Goal: Task Accomplishment & Management: Use online tool/utility

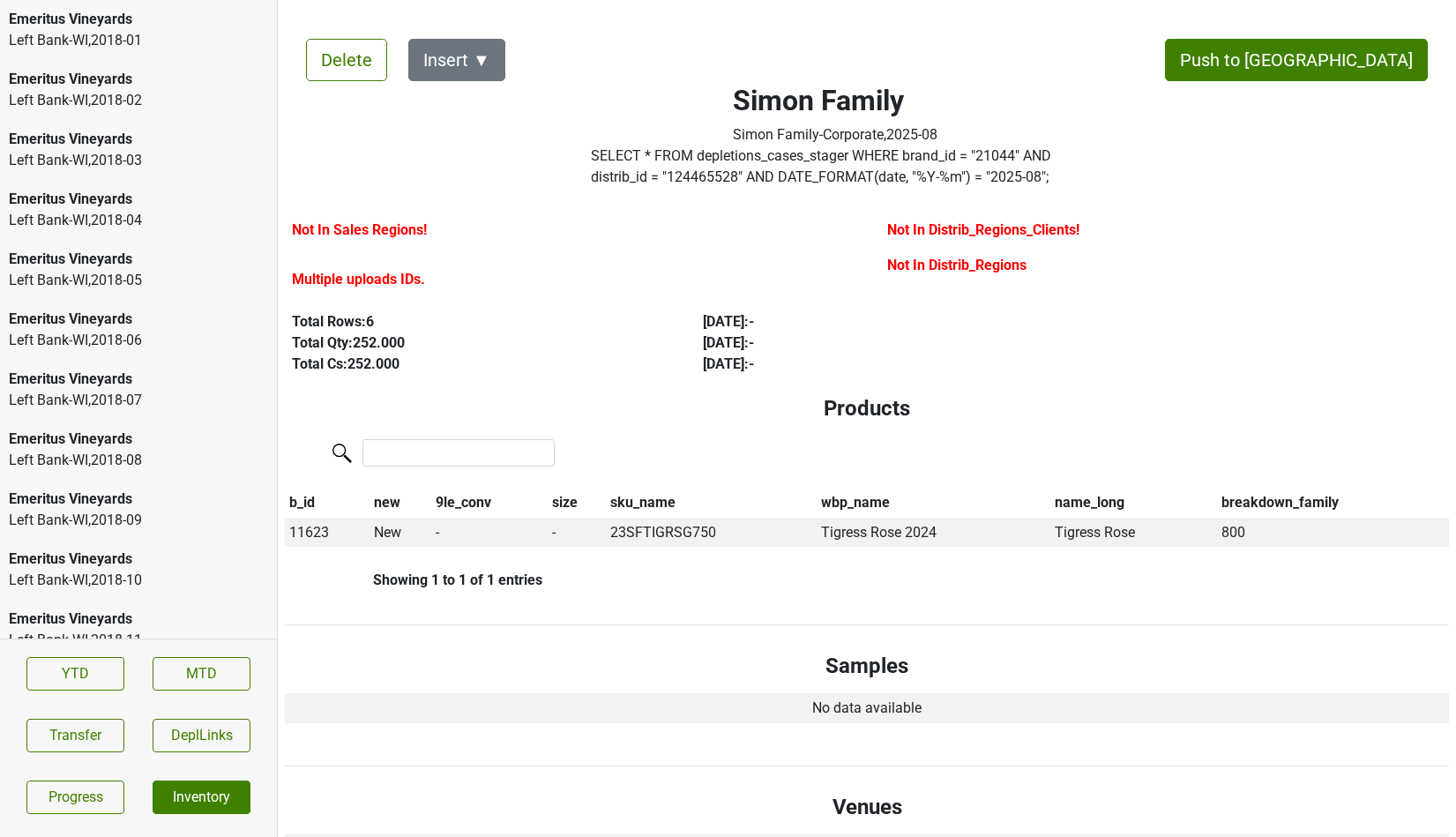
scroll to position [2488, 0]
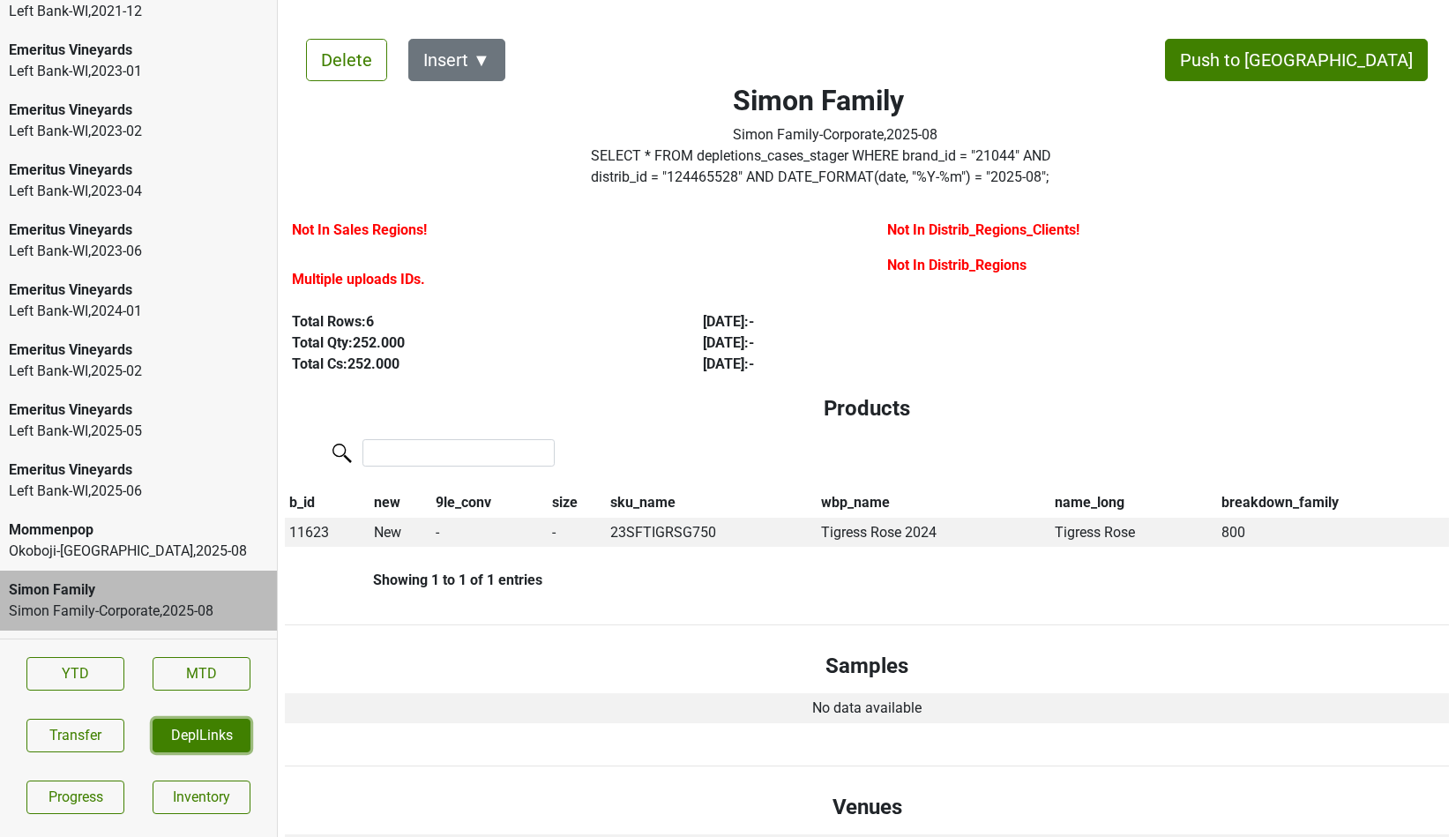
click at [225, 739] on button "DeplLinks" at bounding box center [202, 736] width 98 height 34
click at [200, 727] on button "DeplLinks" at bounding box center [202, 736] width 98 height 34
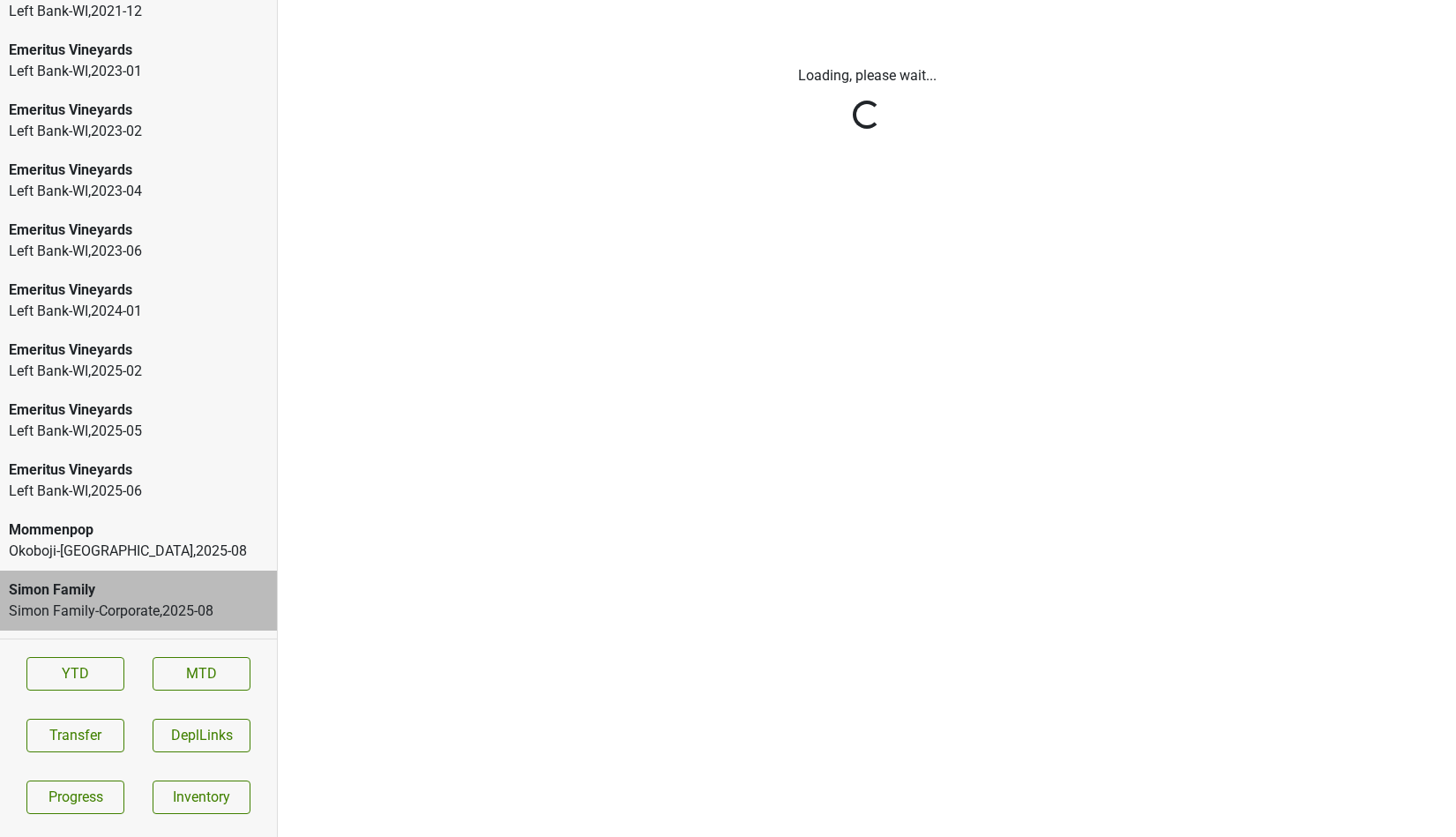
click at [200, 0] on html "Emeritus Vineyards Left Bank-WI , 2018 - 01 Emeritus Vineyards Left Bank-WI , 2…" at bounding box center [728, 0] width 1456 height 0
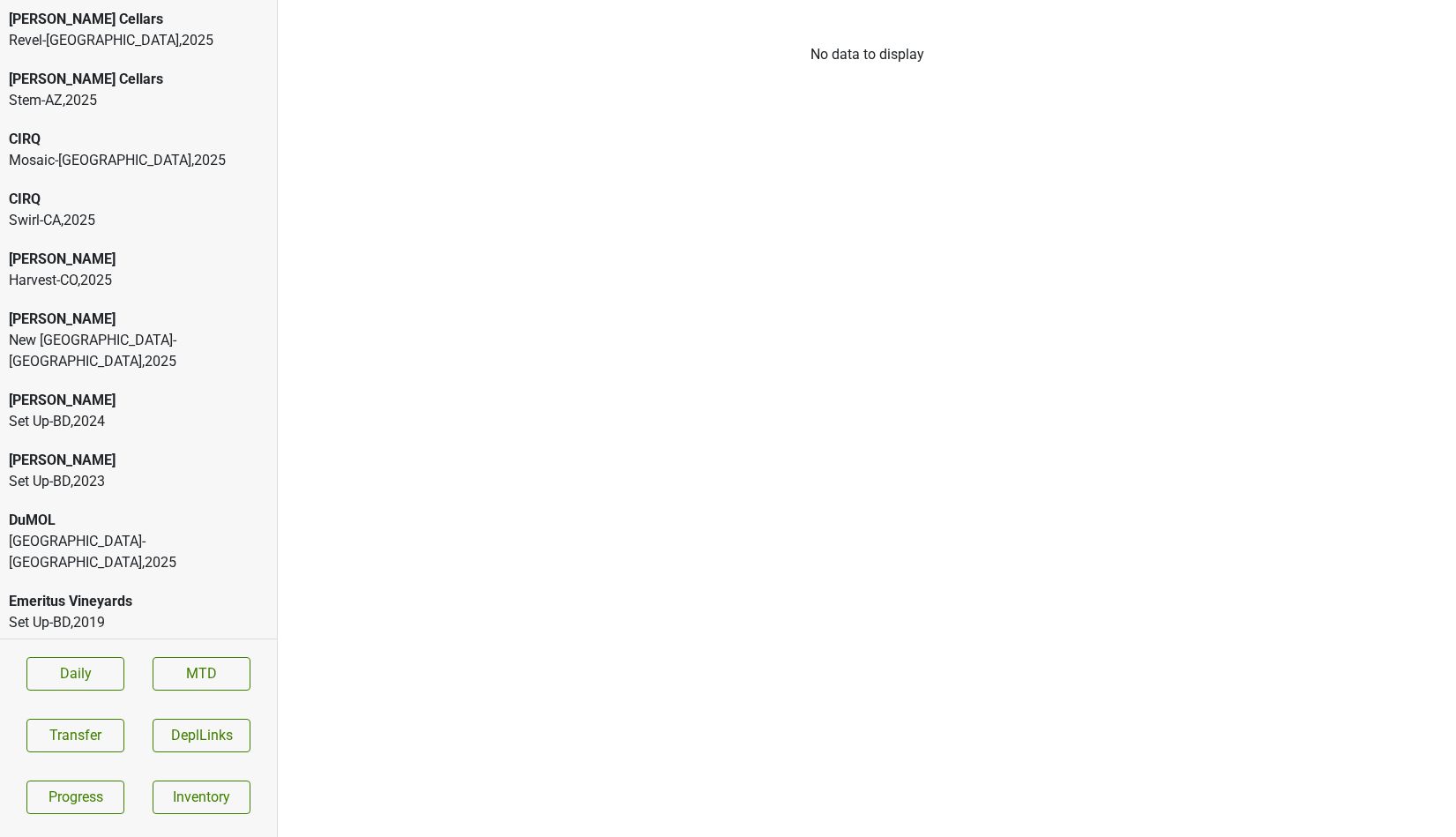
scroll to position [142, 0]
click at [233, 736] on button "DeplLinks" at bounding box center [202, 736] width 98 height 34
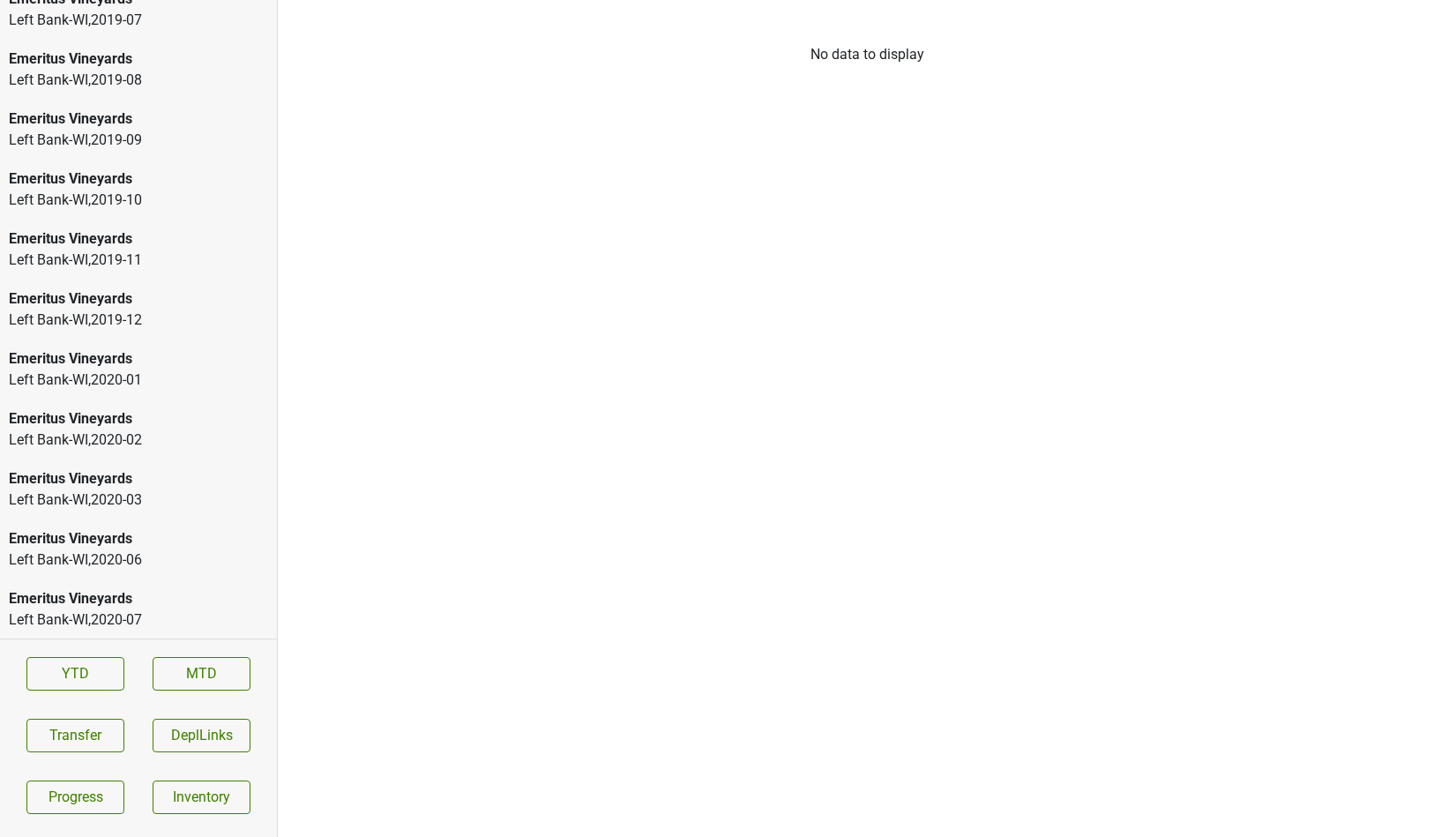
scroll to position [2483, 0]
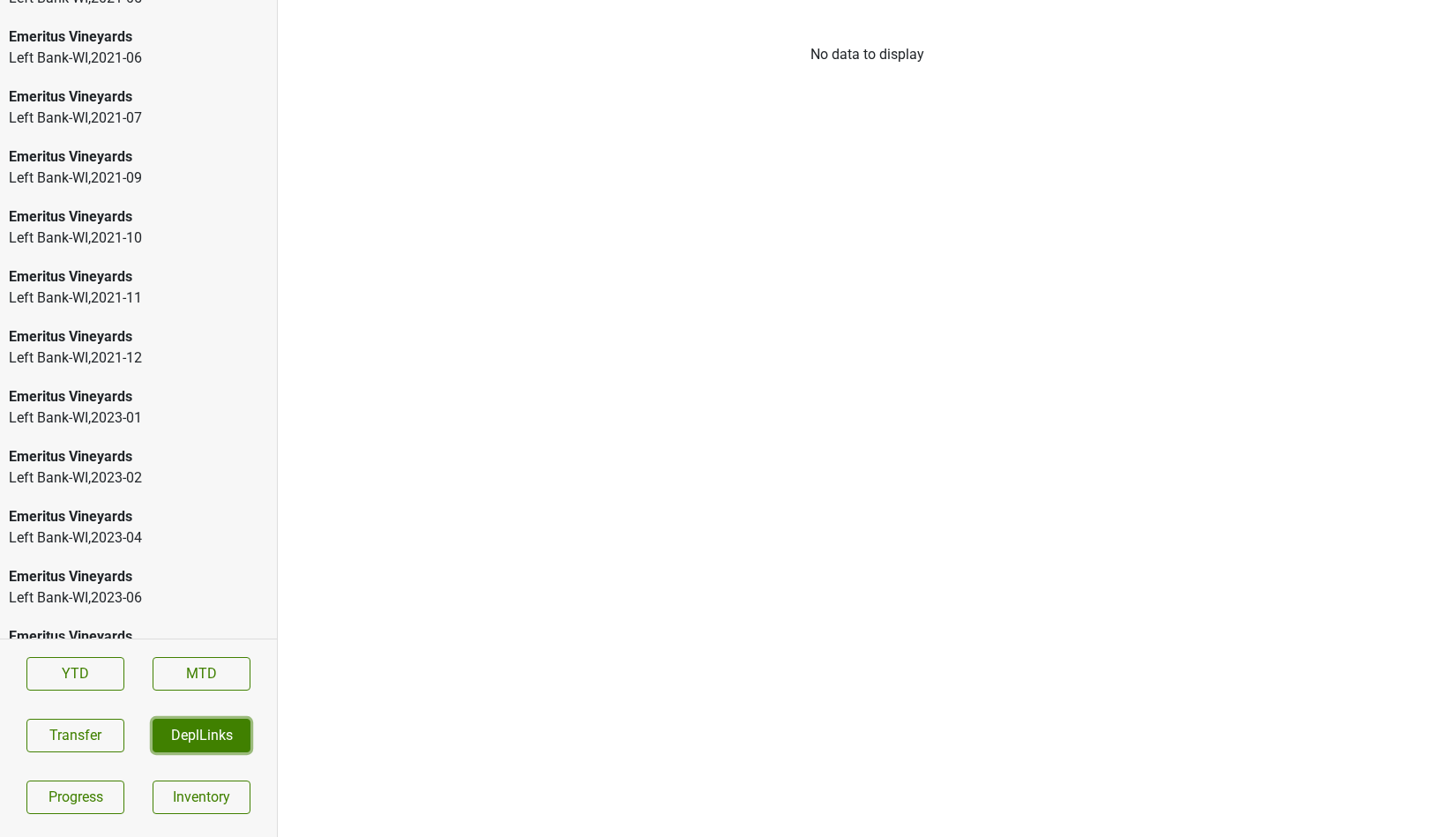
click at [172, 747] on button "DeplLinks" at bounding box center [202, 736] width 98 height 34
click at [216, 734] on button "DeplLinks" at bounding box center [202, 736] width 98 height 34
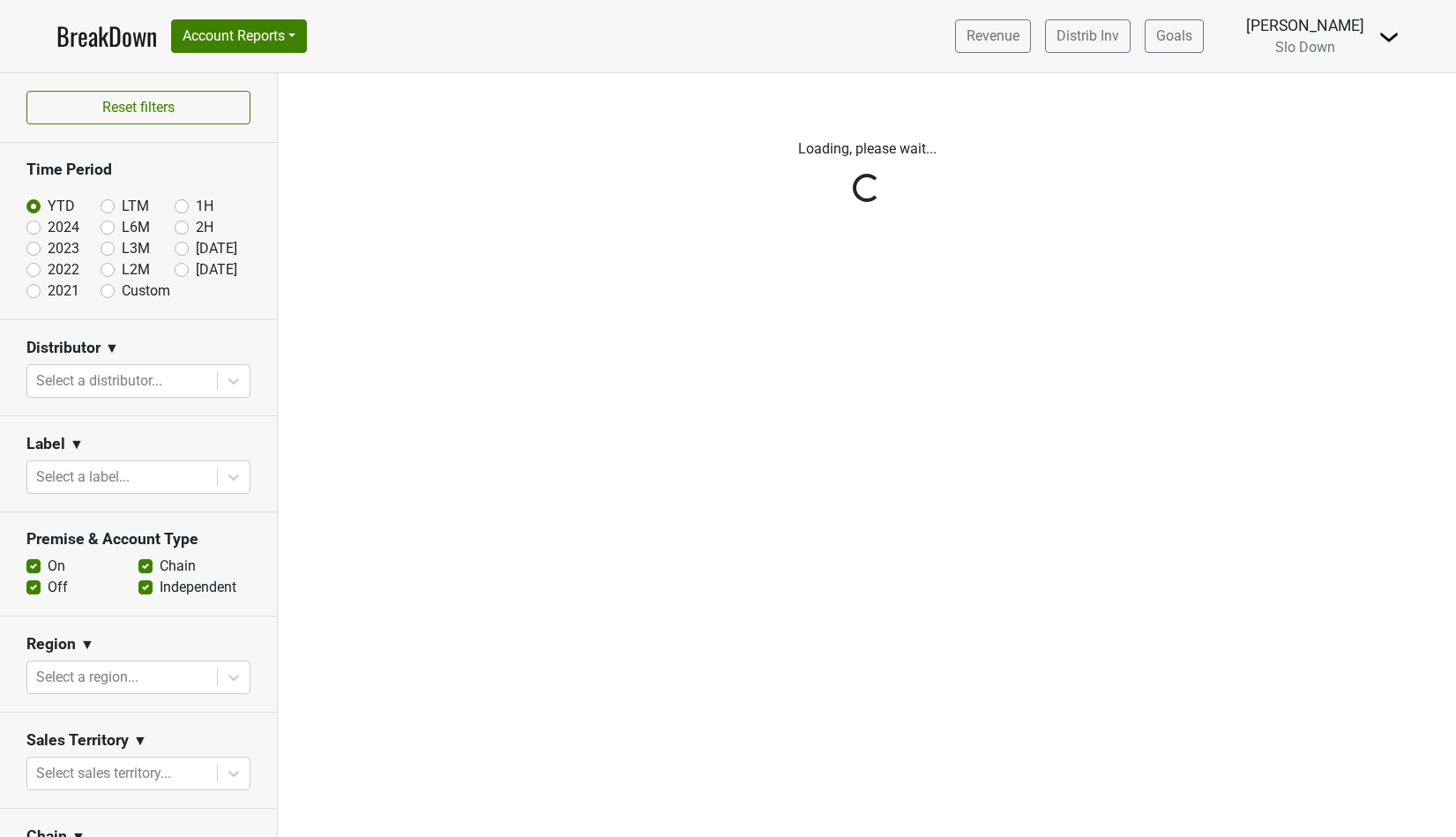
click at [1395, 39] on img at bounding box center [1388, 37] width 22 height 22
click at [951, 153] on p "Loading, please wait..." at bounding box center [867, 149] width 979 height 22
click at [287, 33] on button "Account Reports" at bounding box center [238, 37] width 136 height 34
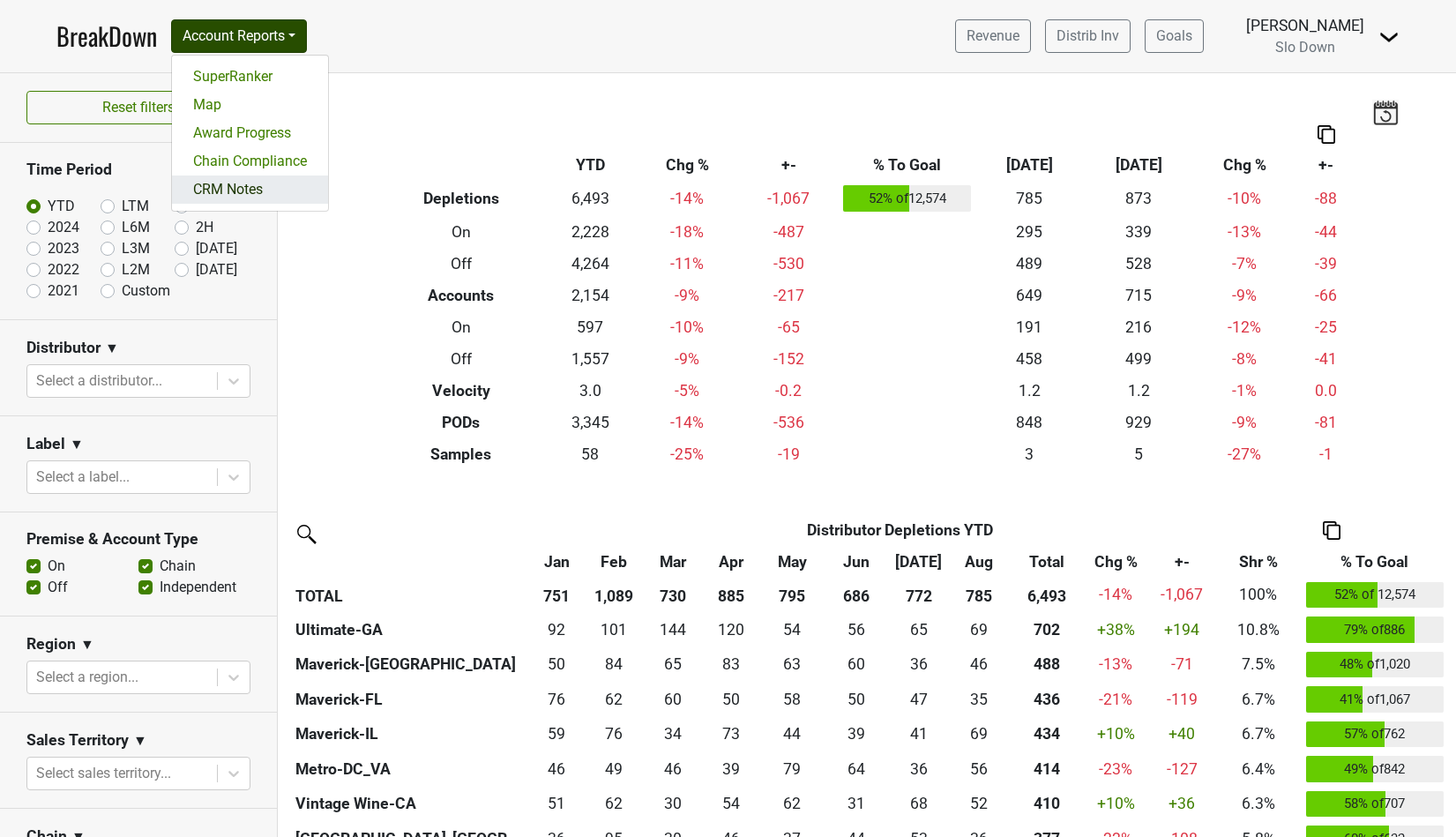
click at [245, 202] on link "CRM Notes" at bounding box center [249, 189] width 157 height 28
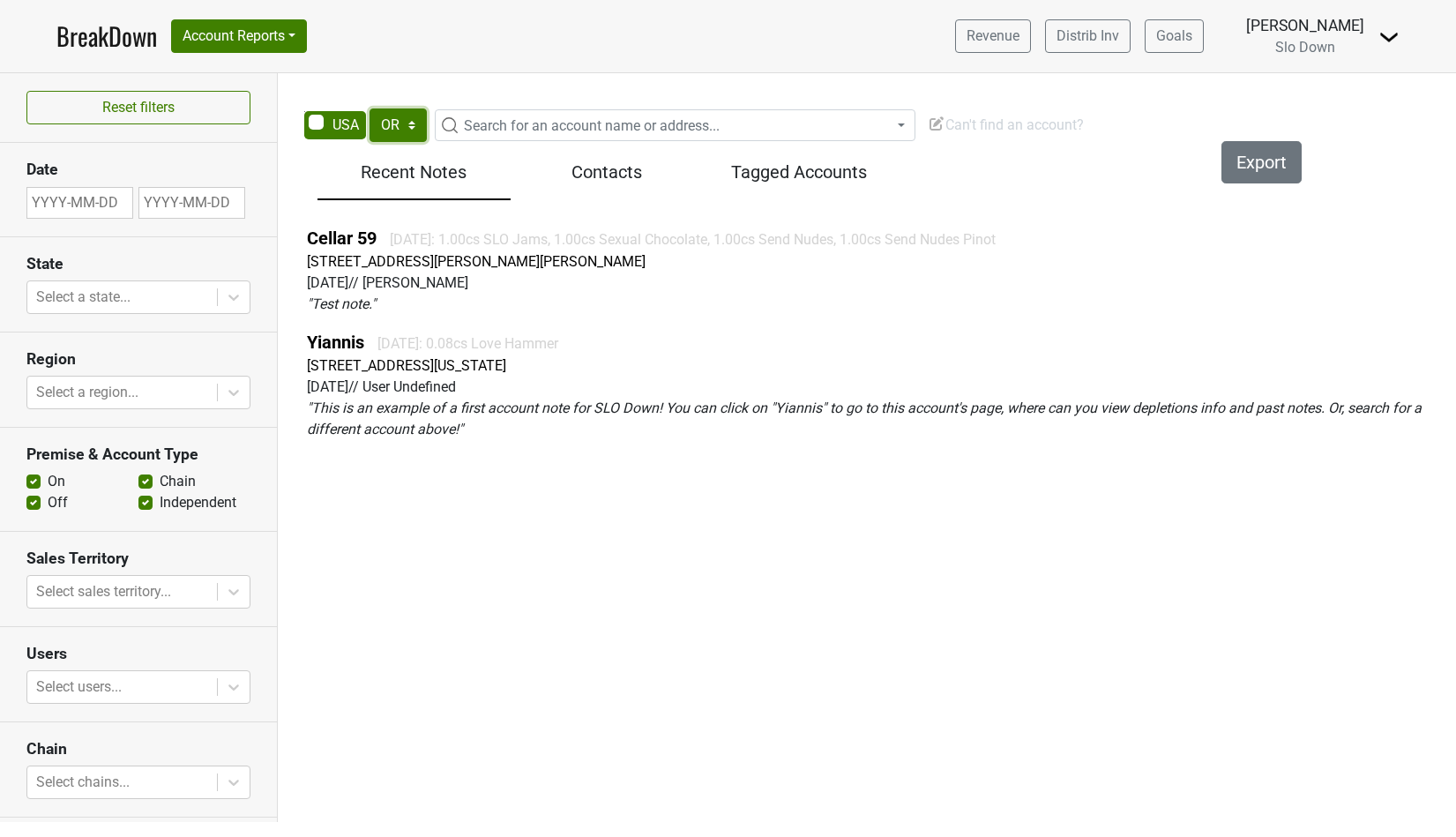
click at [395, 135] on select "AK AL AR AZ CA CO CT DC DE FL [GEOGRAPHIC_DATA] HI IA ID IL IN KS [GEOGRAPHIC_D…" at bounding box center [398, 126] width 57 height 34
select select "NV"
click at [369, 109] on select "AK AL AR AZ CA CO CT DC DE FL [GEOGRAPHIC_DATA] HI IA ID IL IN KS [GEOGRAPHIC_D…" at bounding box center [398, 126] width 57 height 34
click at [469, 126] on span "Search for an account name or address..." at bounding box center [592, 126] width 256 height 17
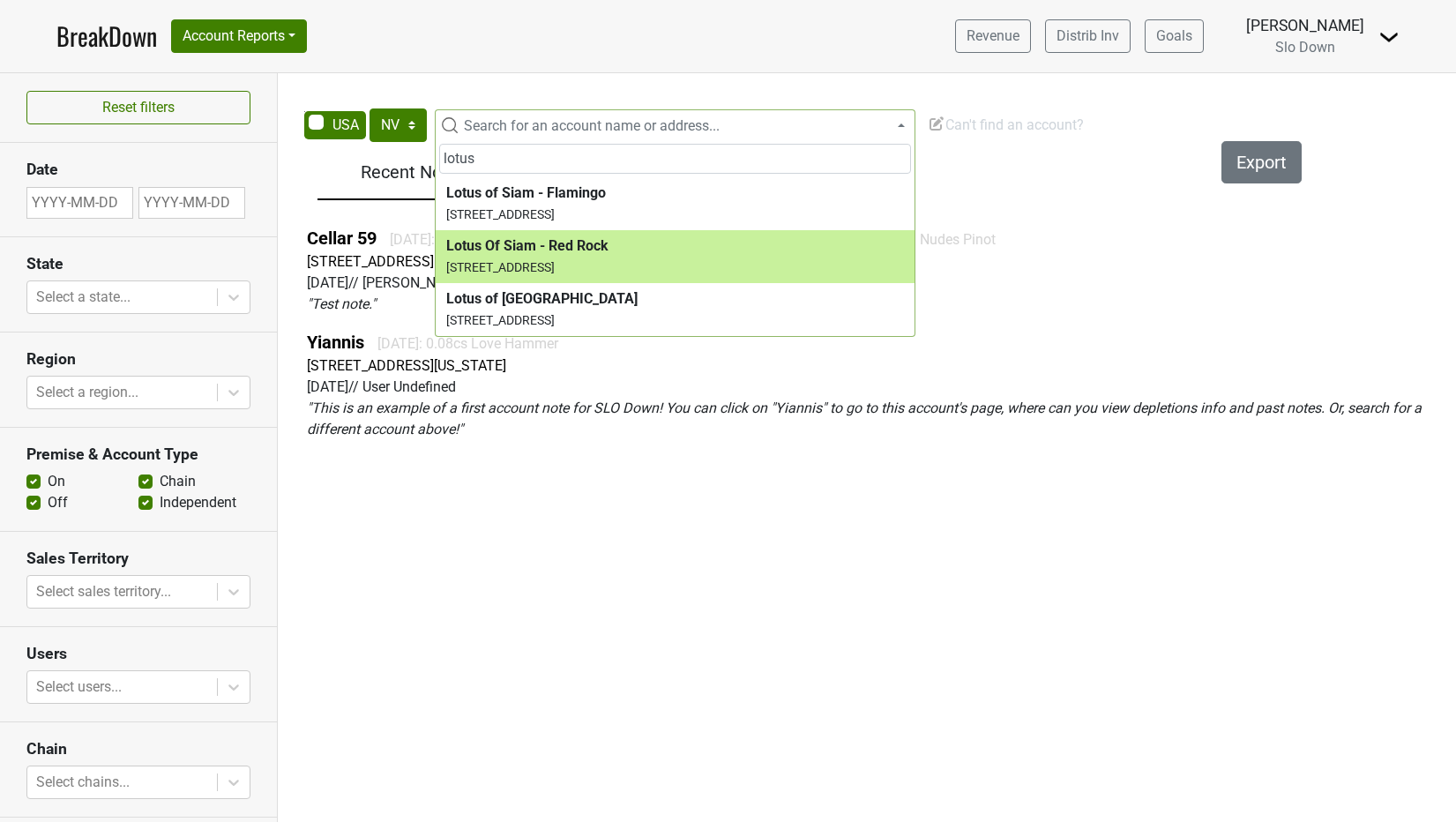
type input "lotus"
select select "123924784"
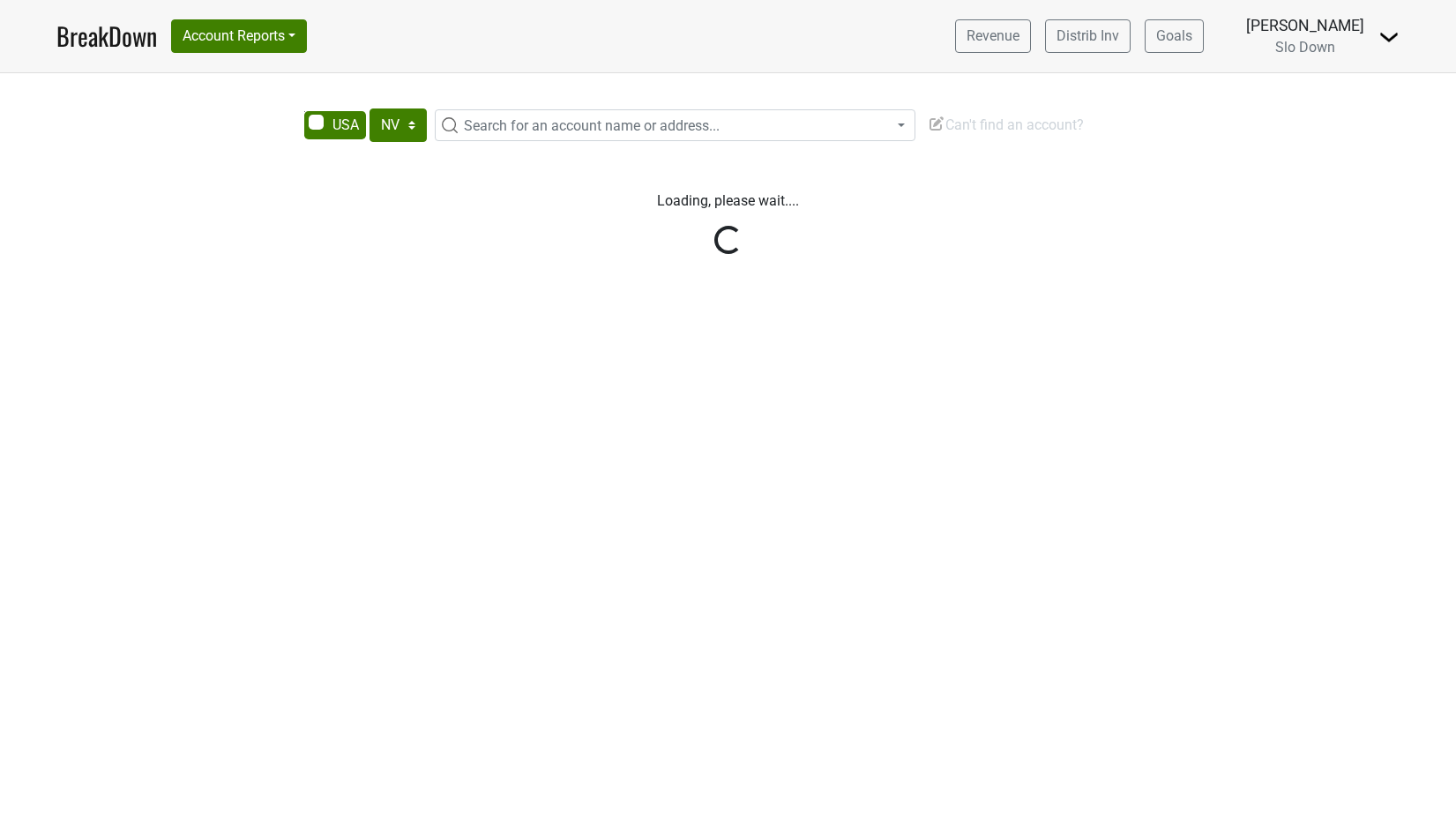
select select "NV"
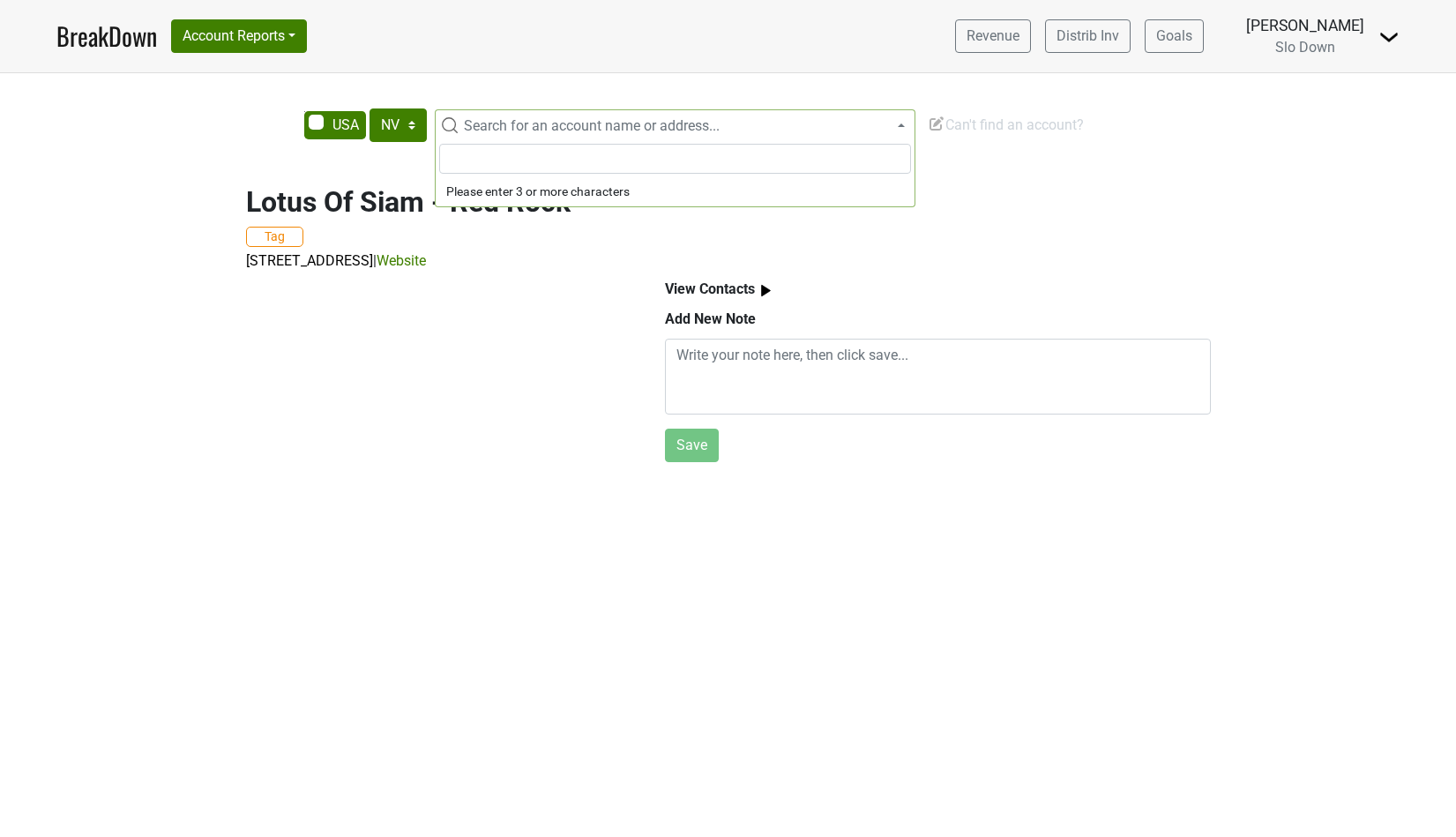
click at [480, 118] on span "Search for an account name or address..." at bounding box center [592, 126] width 256 height 17
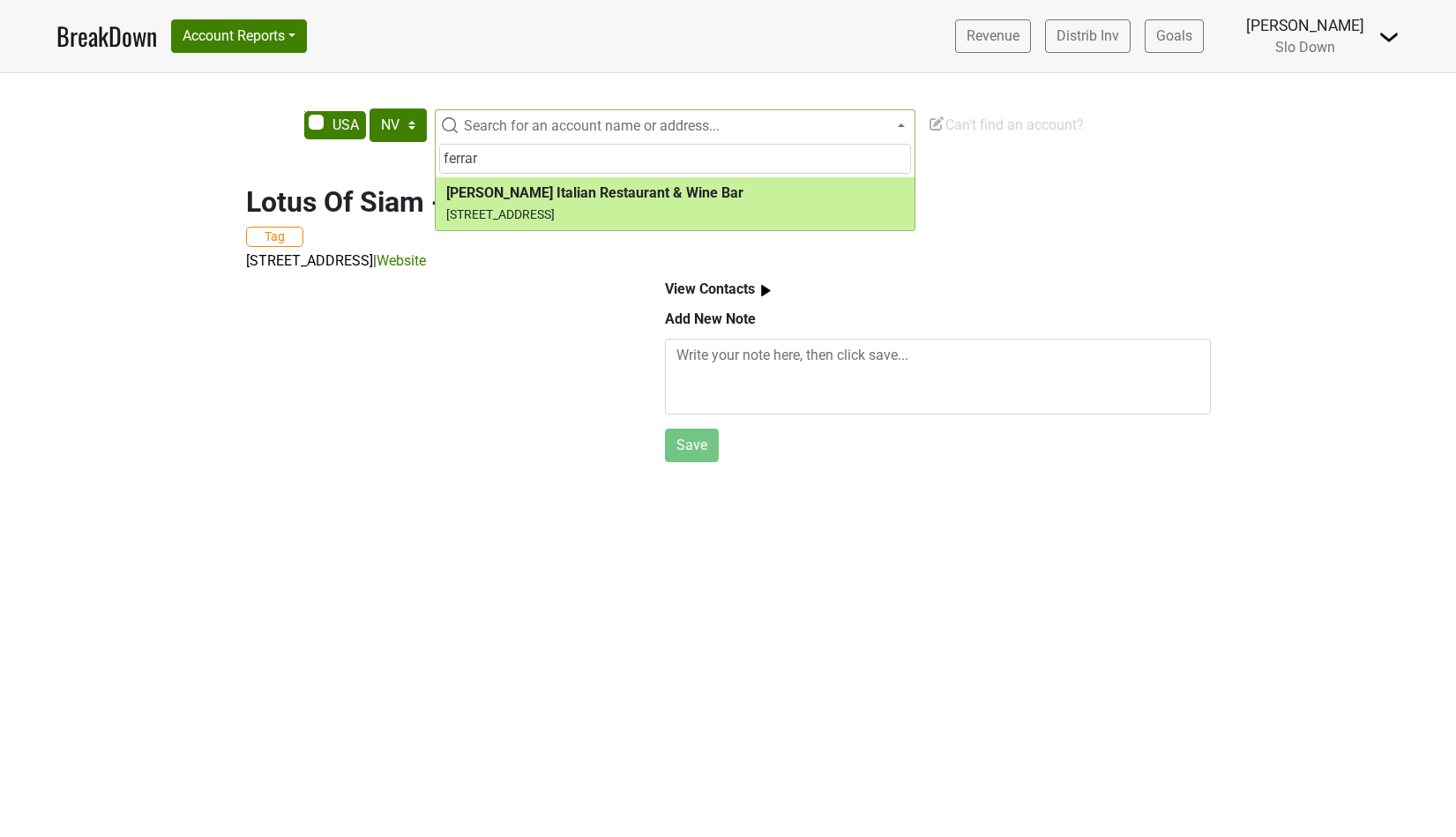
type input "ferrar"
select select "329566"
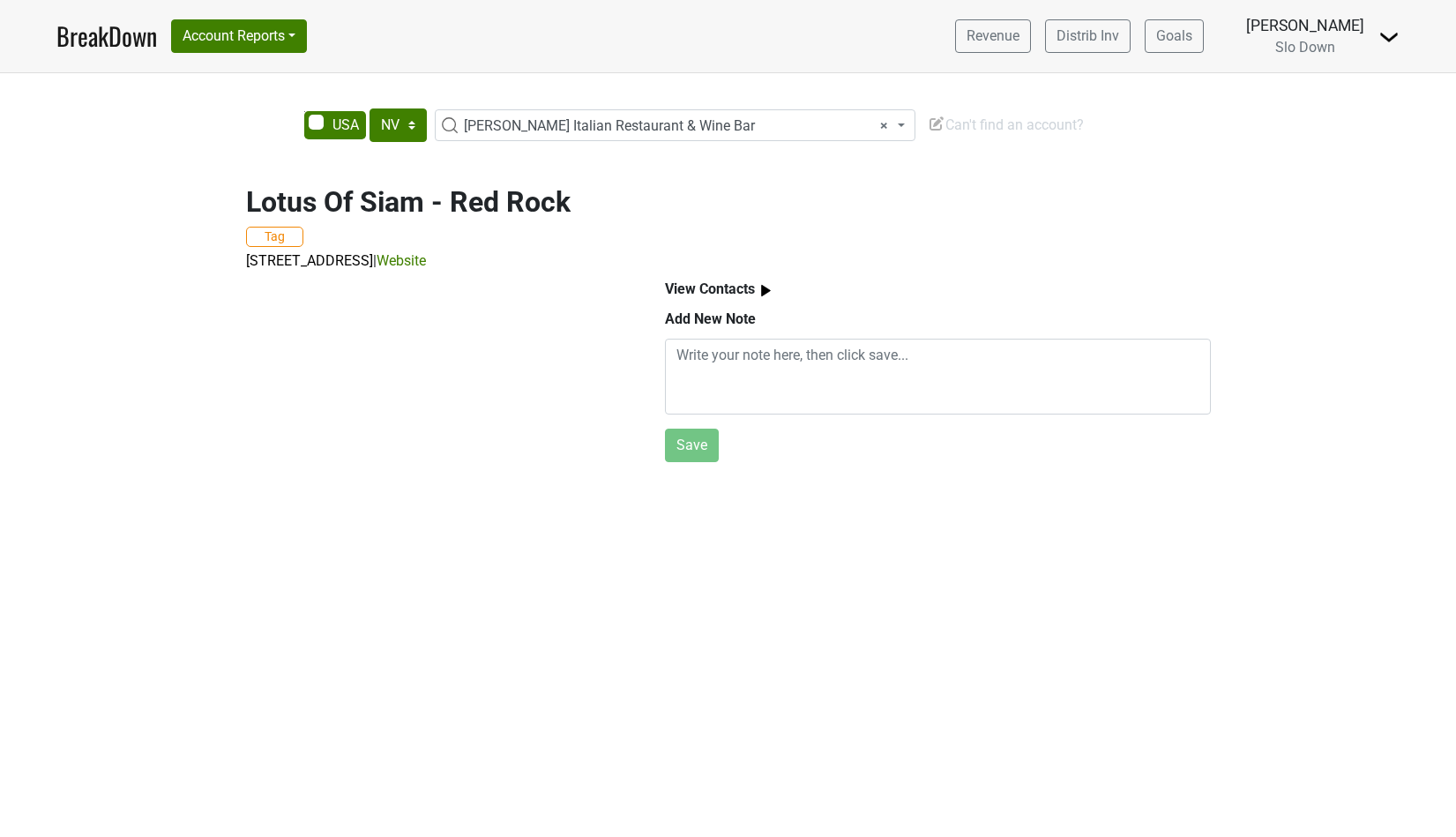
click at [1386, 35] on img at bounding box center [1388, 37] width 22 height 22
click at [1316, 100] on link "Logout" at bounding box center [1328, 99] width 140 height 28
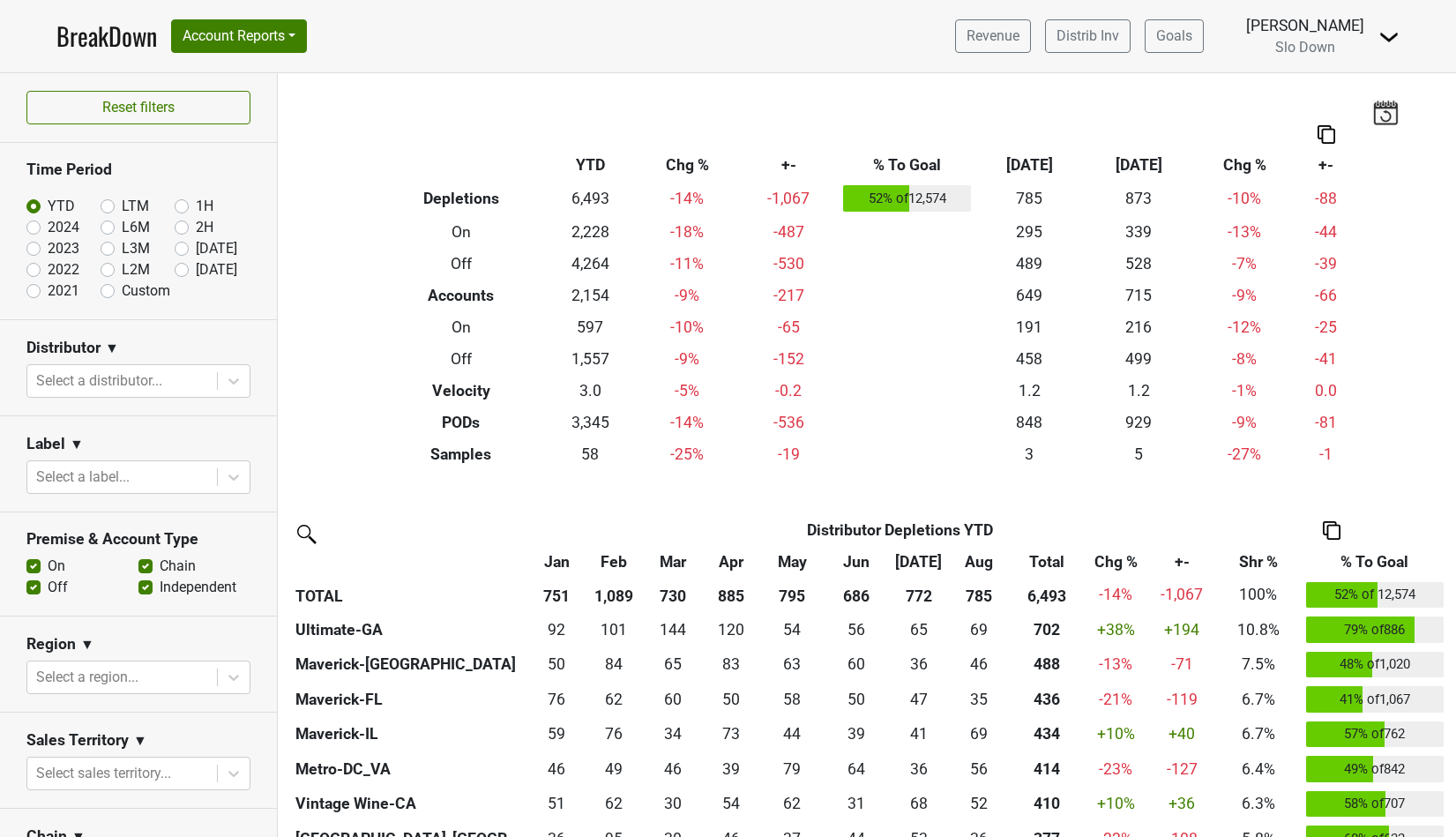
scroll to position [361, 0]
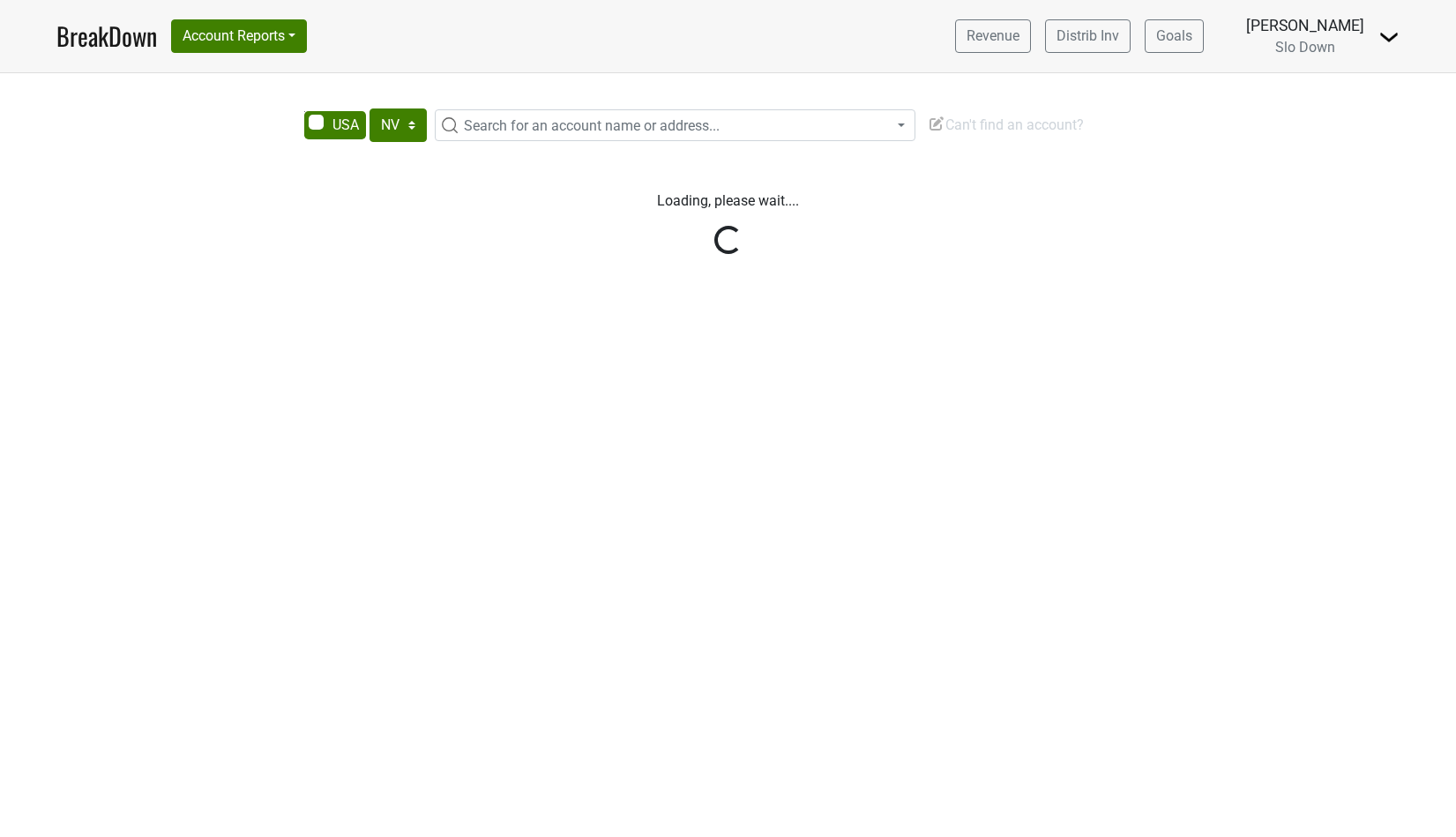
select select "NV"
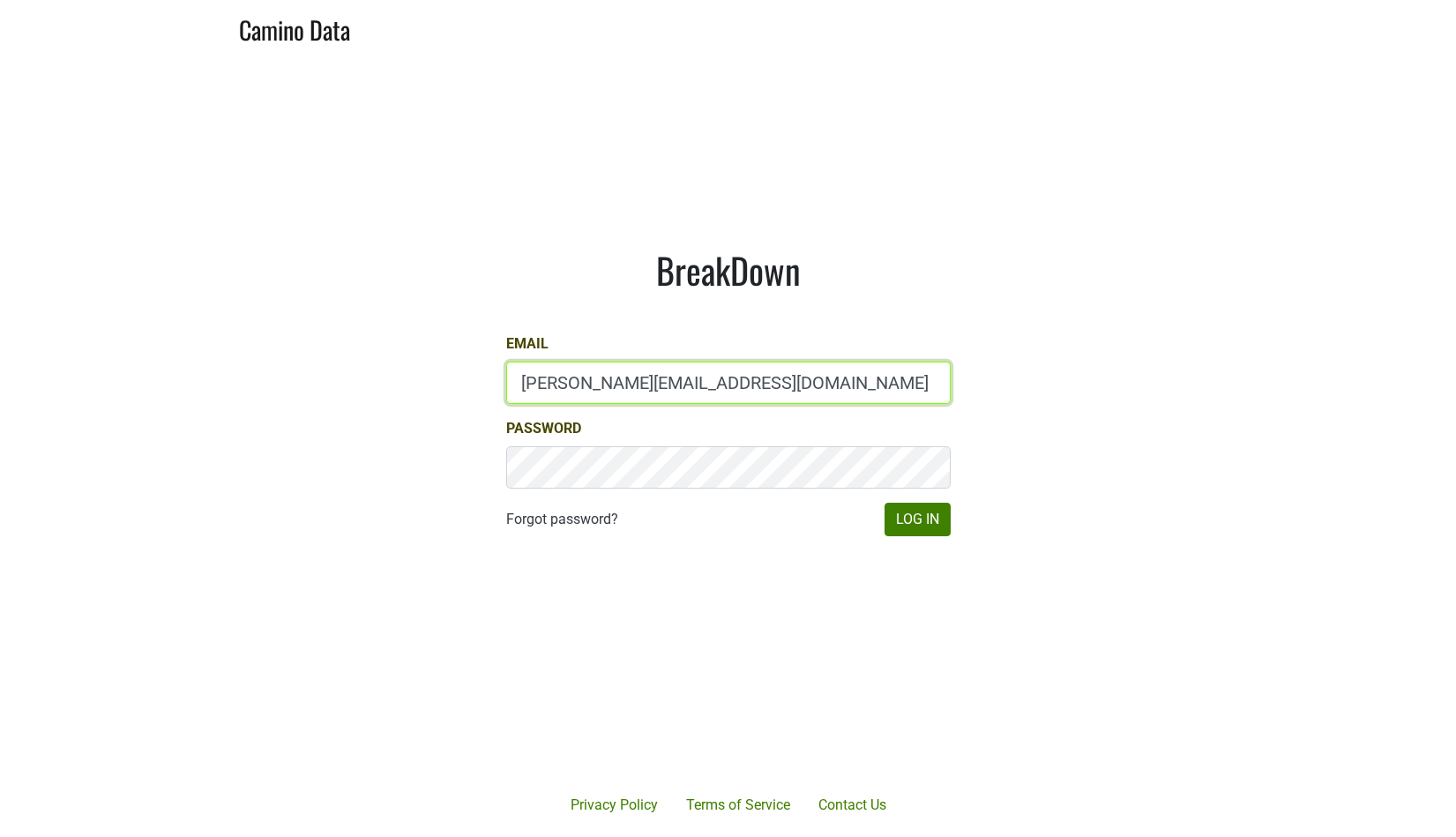
click at [593, 367] on input "BETSY@SLODOWNWINES.COM" at bounding box center [728, 382] width 444 height 42
type input "mari@emeritusvineyards.com"
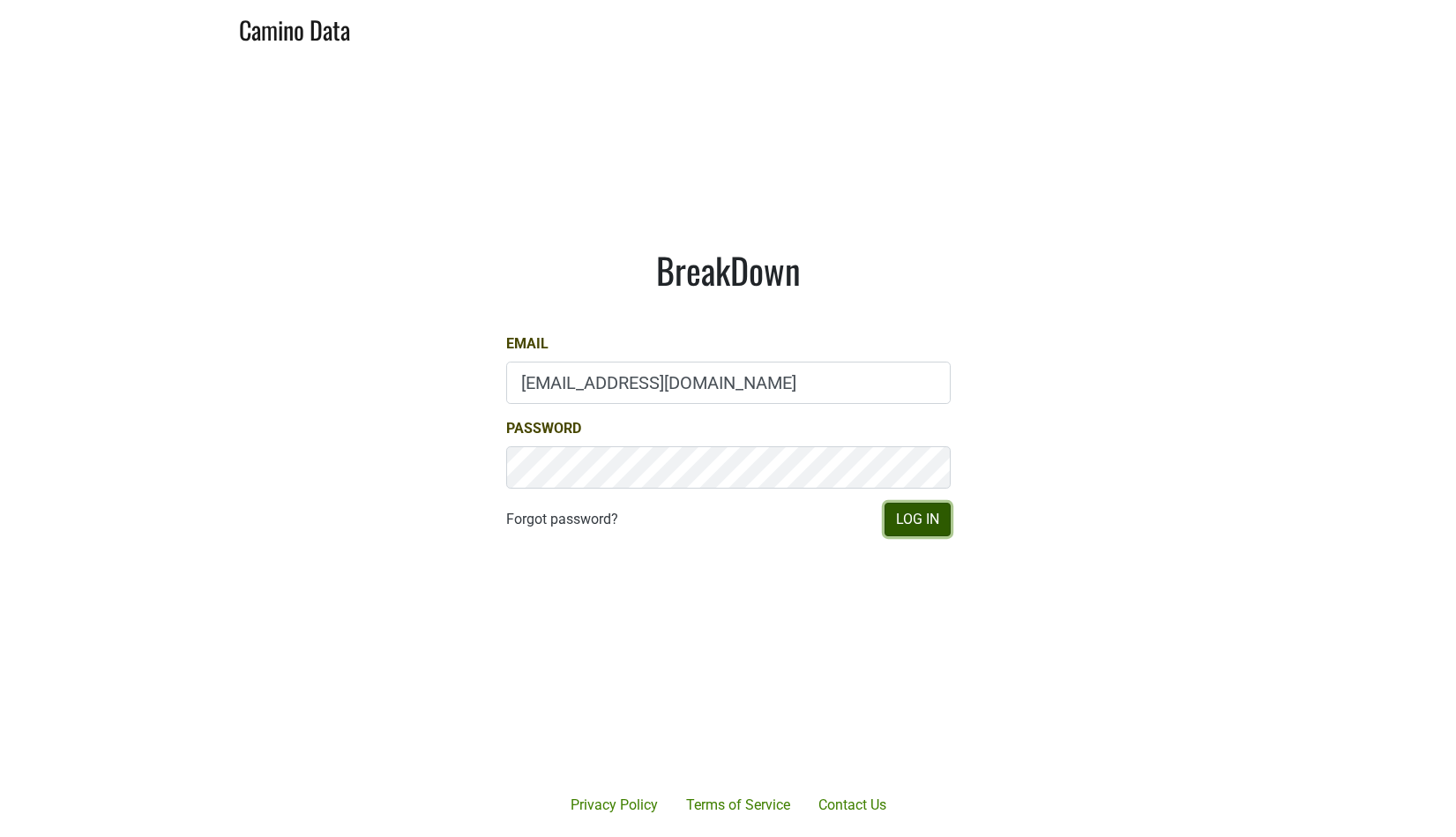
click at [895, 522] on button "Log In" at bounding box center [918, 519] width 67 height 34
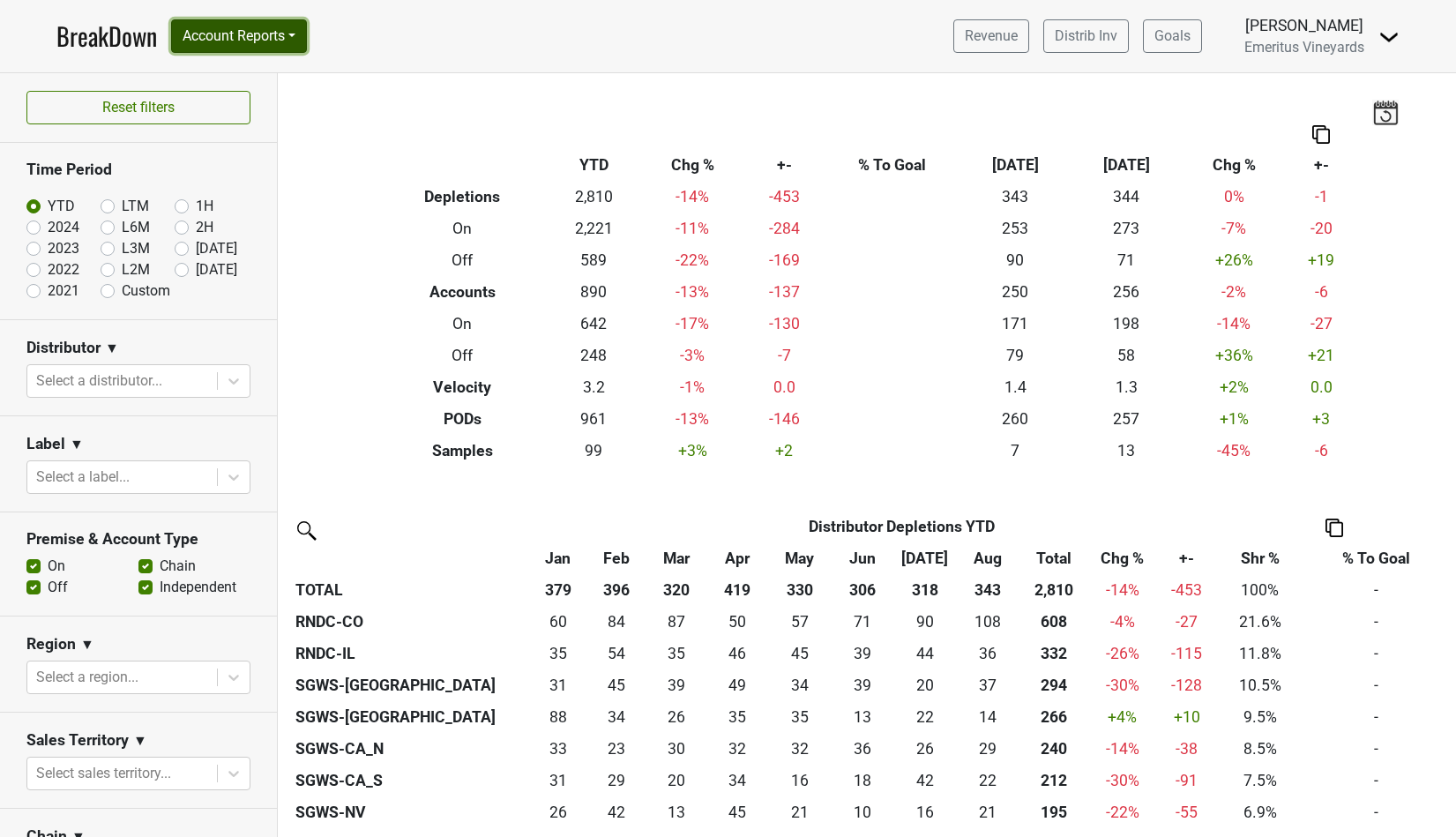
click at [230, 45] on button "Account Reports" at bounding box center [238, 37] width 136 height 34
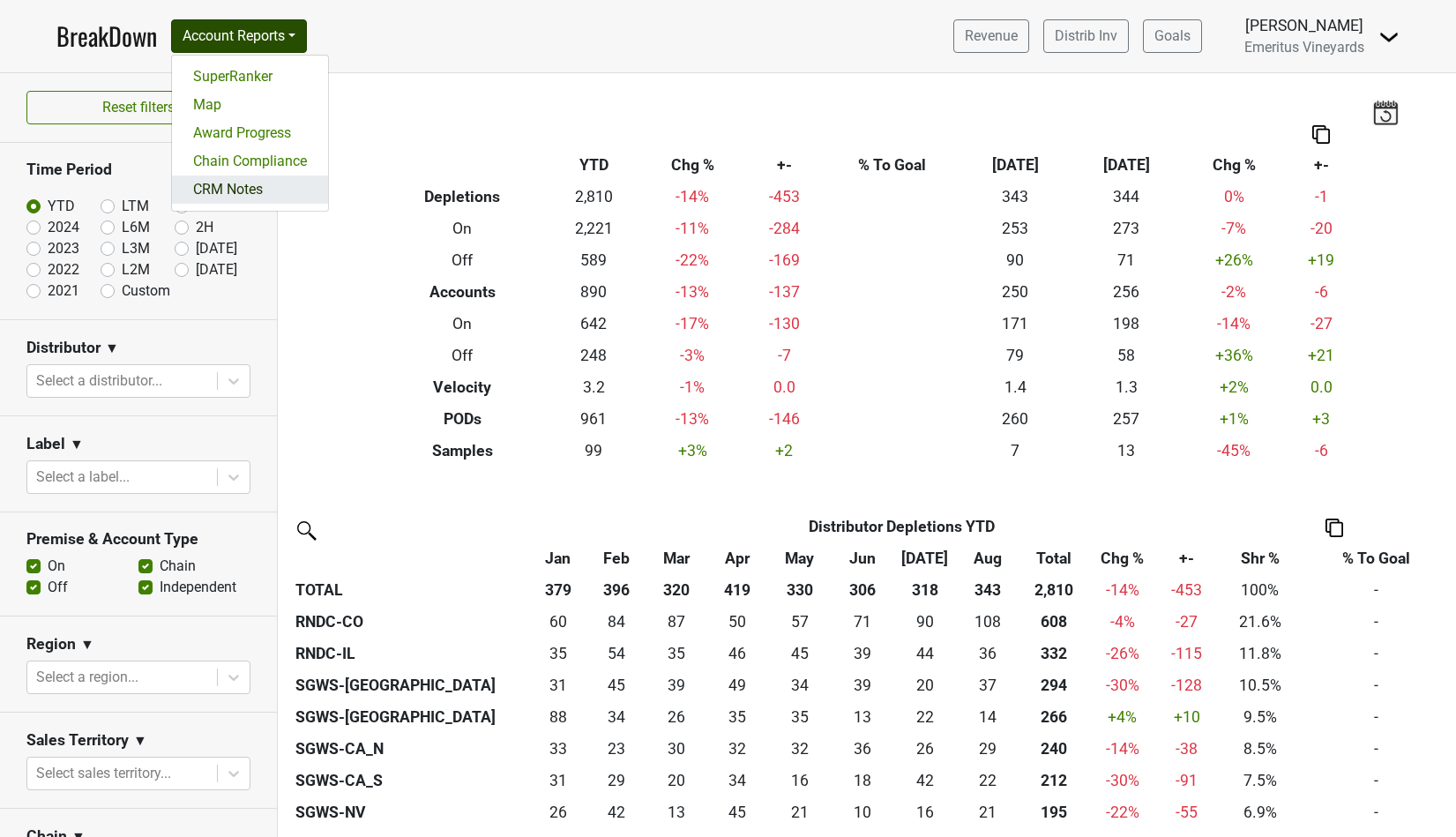
click at [230, 178] on link "CRM Notes" at bounding box center [249, 189] width 157 height 28
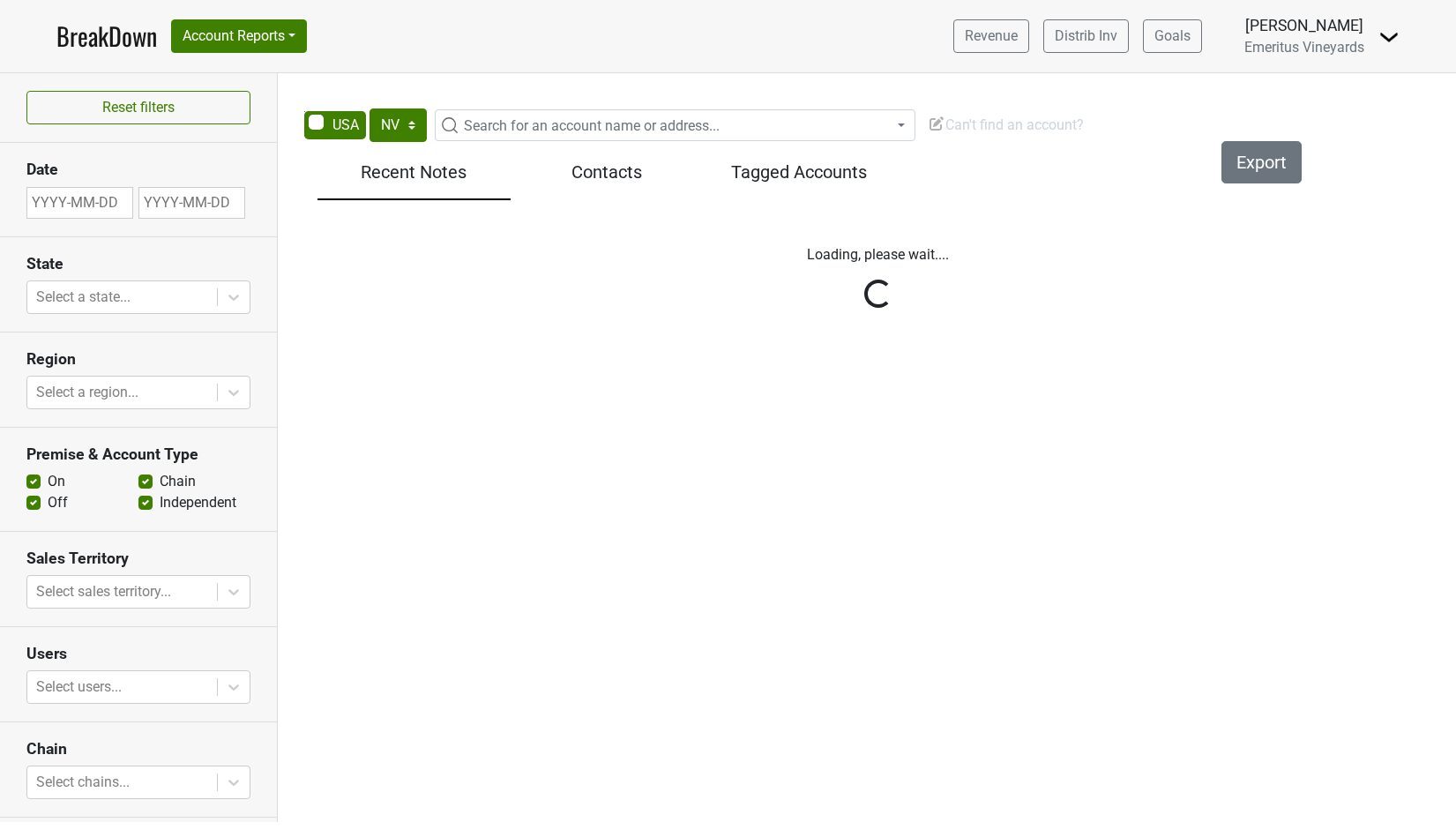
select select "NV"
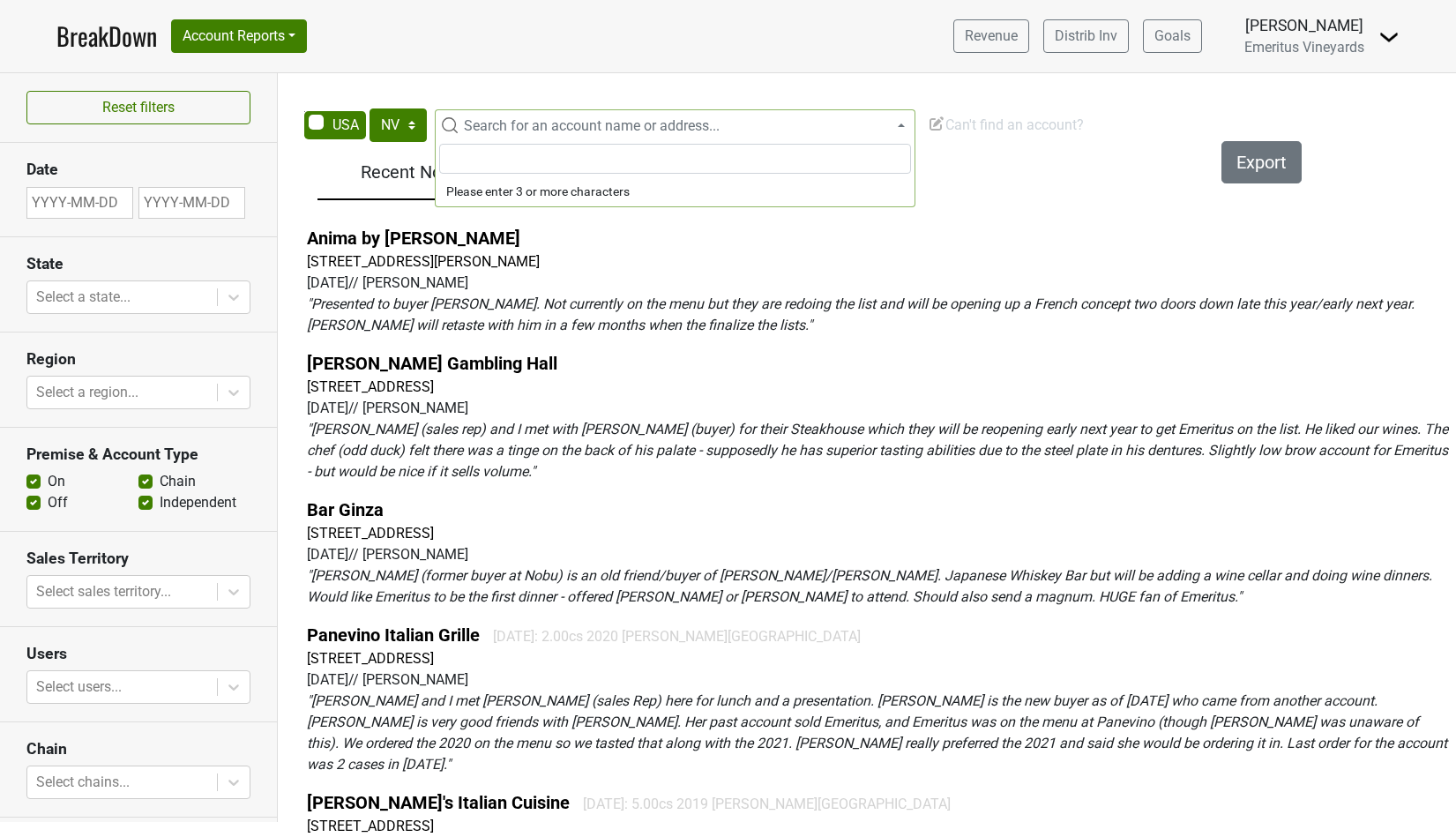
click at [469, 122] on span "Search for an account name or address..." at bounding box center [592, 126] width 256 height 17
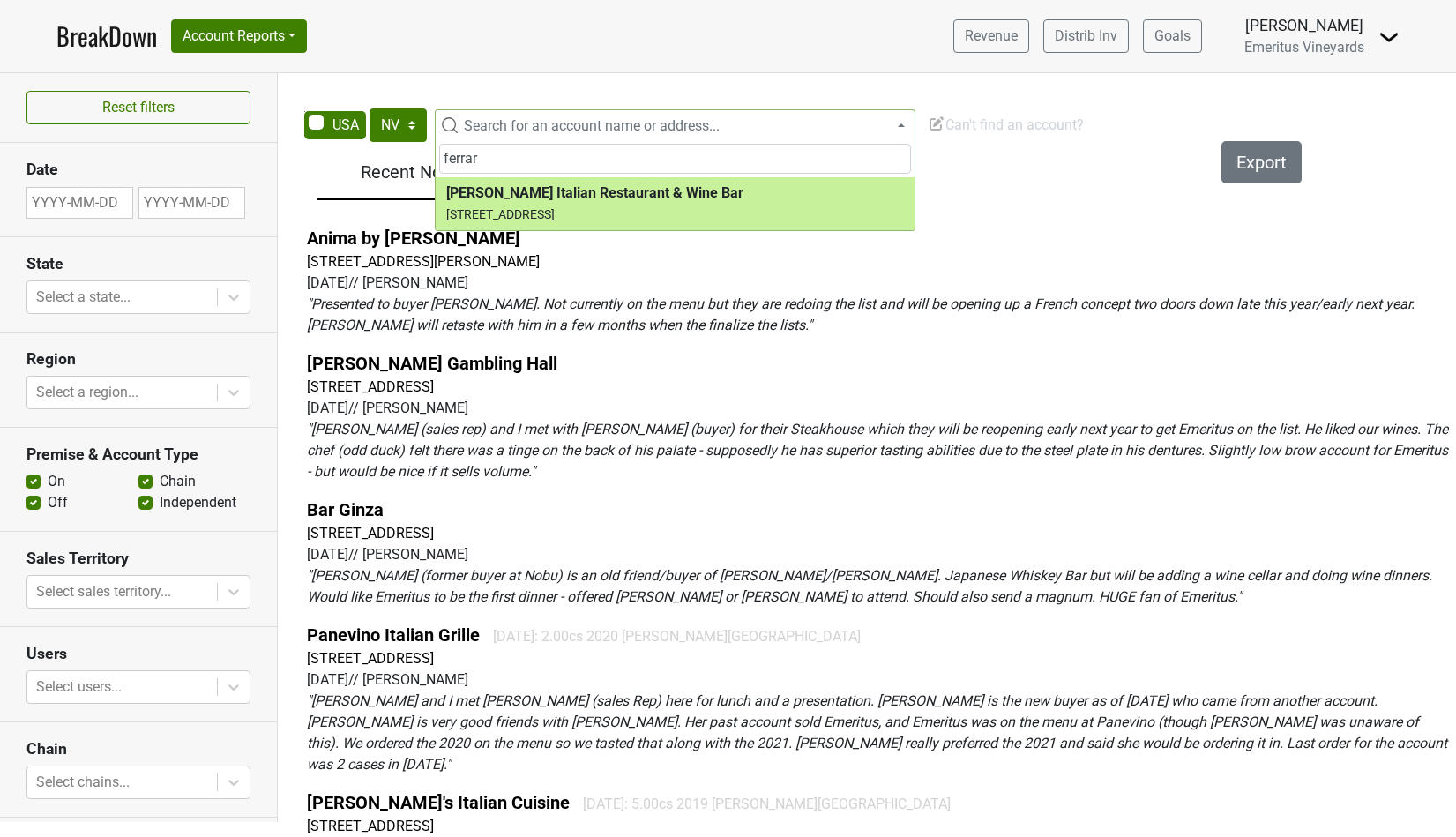
type input "ferrar"
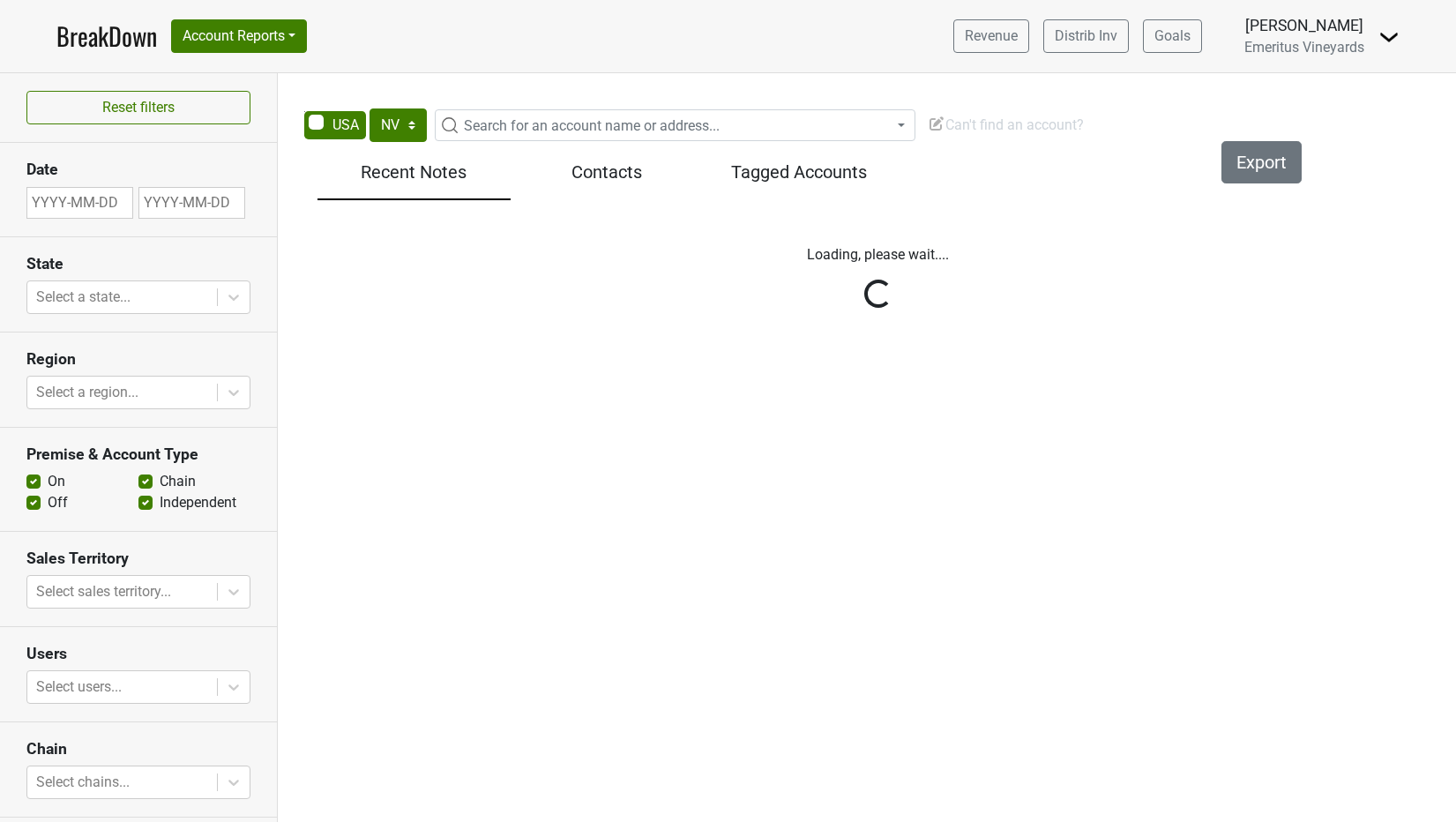
select select "NV"
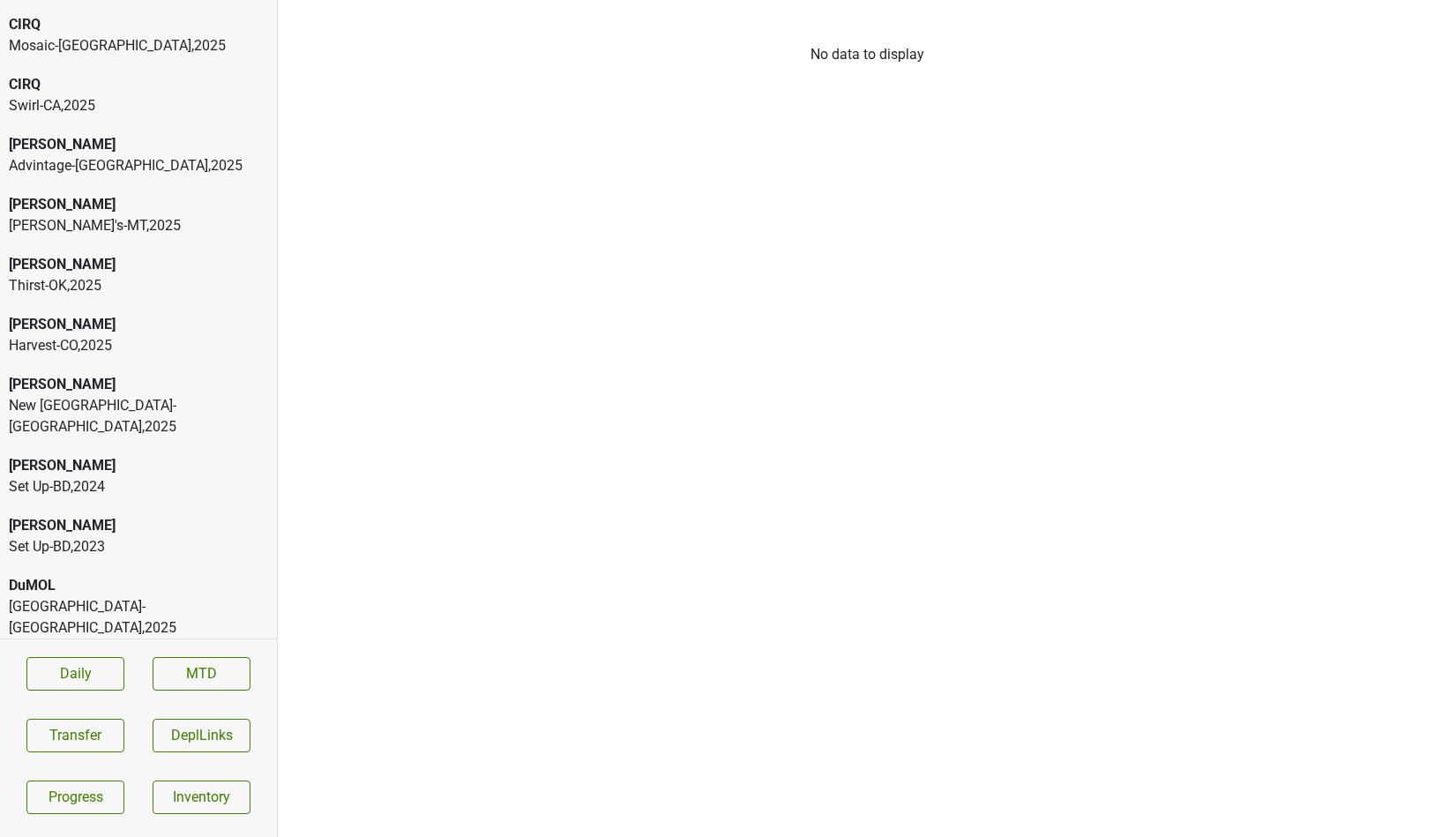
scroll to position [109, 0]
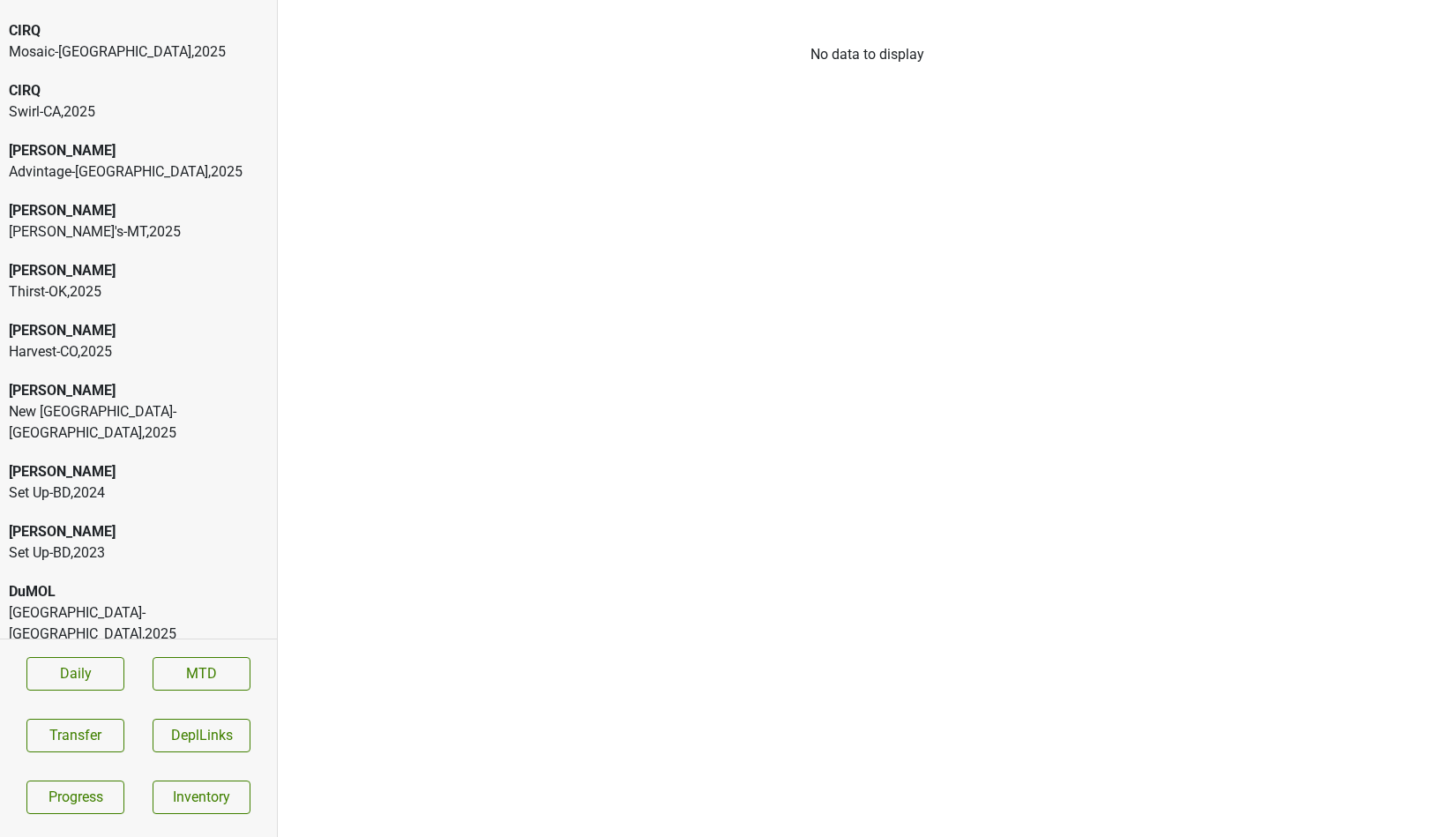
click at [196, 241] on div "George's-MT , 2025" at bounding box center [138, 232] width 260 height 22
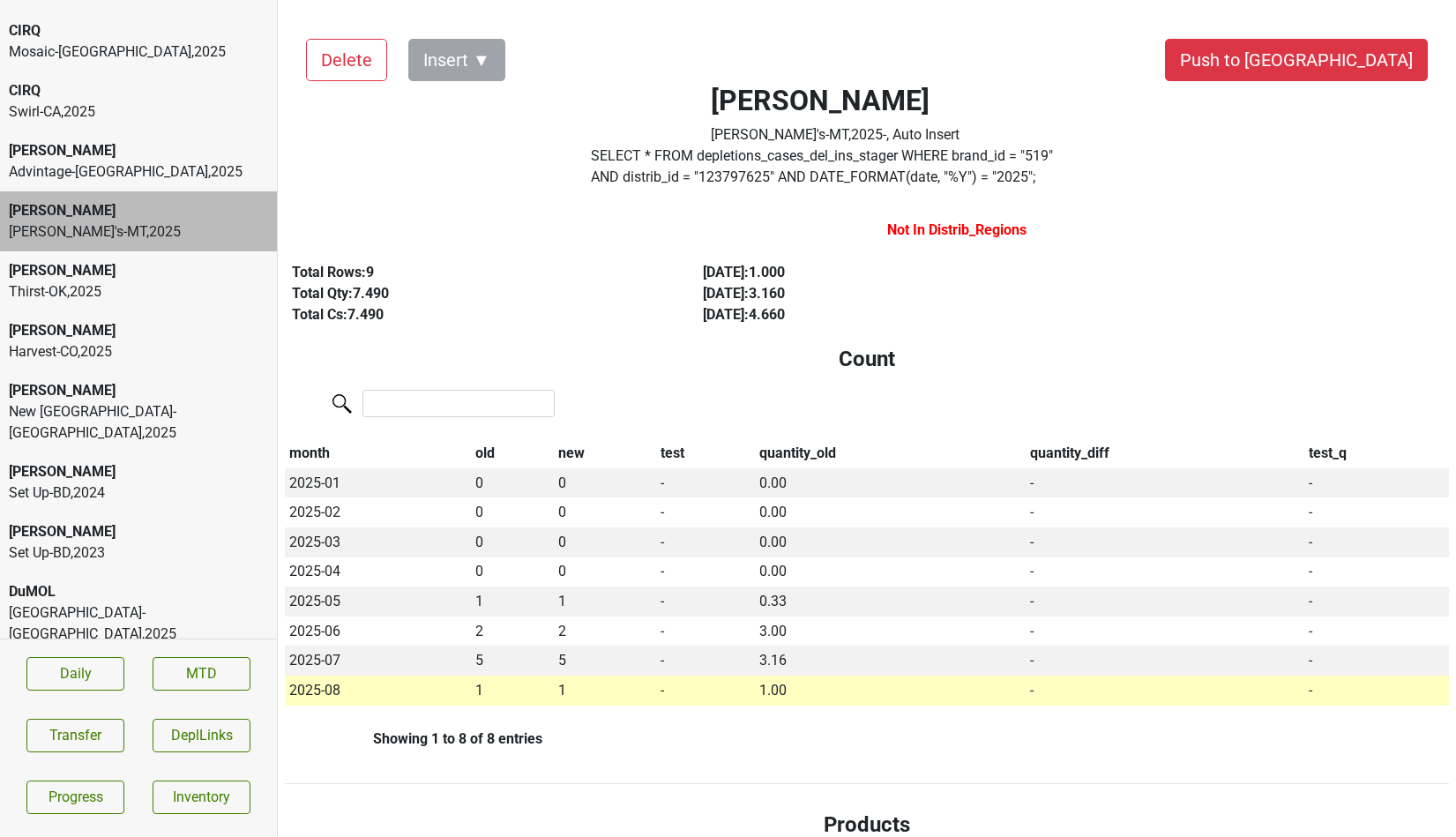
click at [215, 193] on div "Dalla Valle George's-MT , 2025" at bounding box center [138, 221] width 277 height 60
click at [679, 168] on label "SELECT * FROM depletions_cases_del_ins_stager WHERE brand_id = " 519 " AND dist…" at bounding box center [834, 166] width 488 height 42
click at [77, 162] on div "Advintage-TN , 2025" at bounding box center [138, 172] width 260 height 22
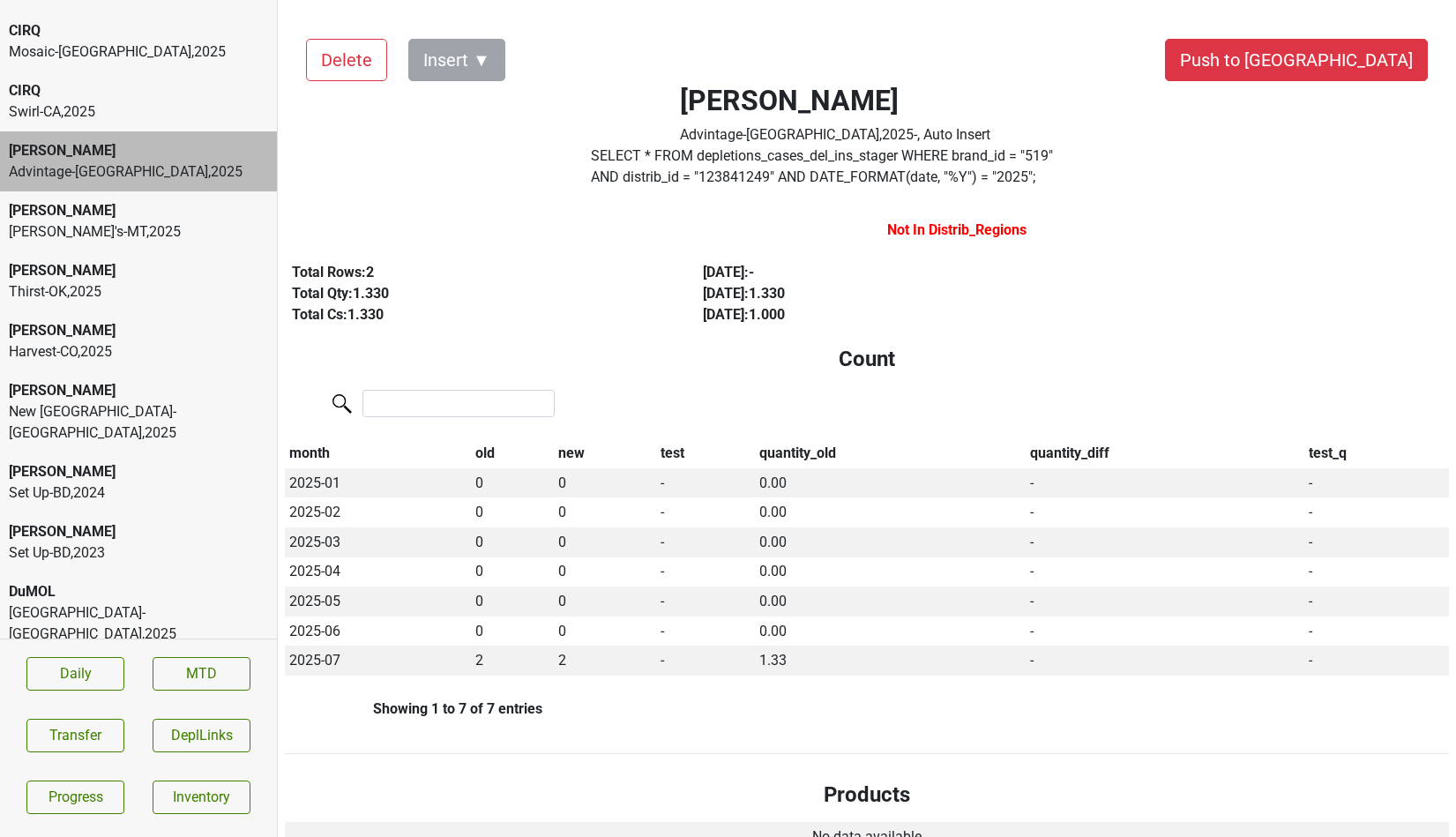
click at [667, 155] on label "SELECT * FROM depletions_cases_del_ins_stager WHERE brand_id = " 519 " AND dist…" at bounding box center [834, 166] width 488 height 42
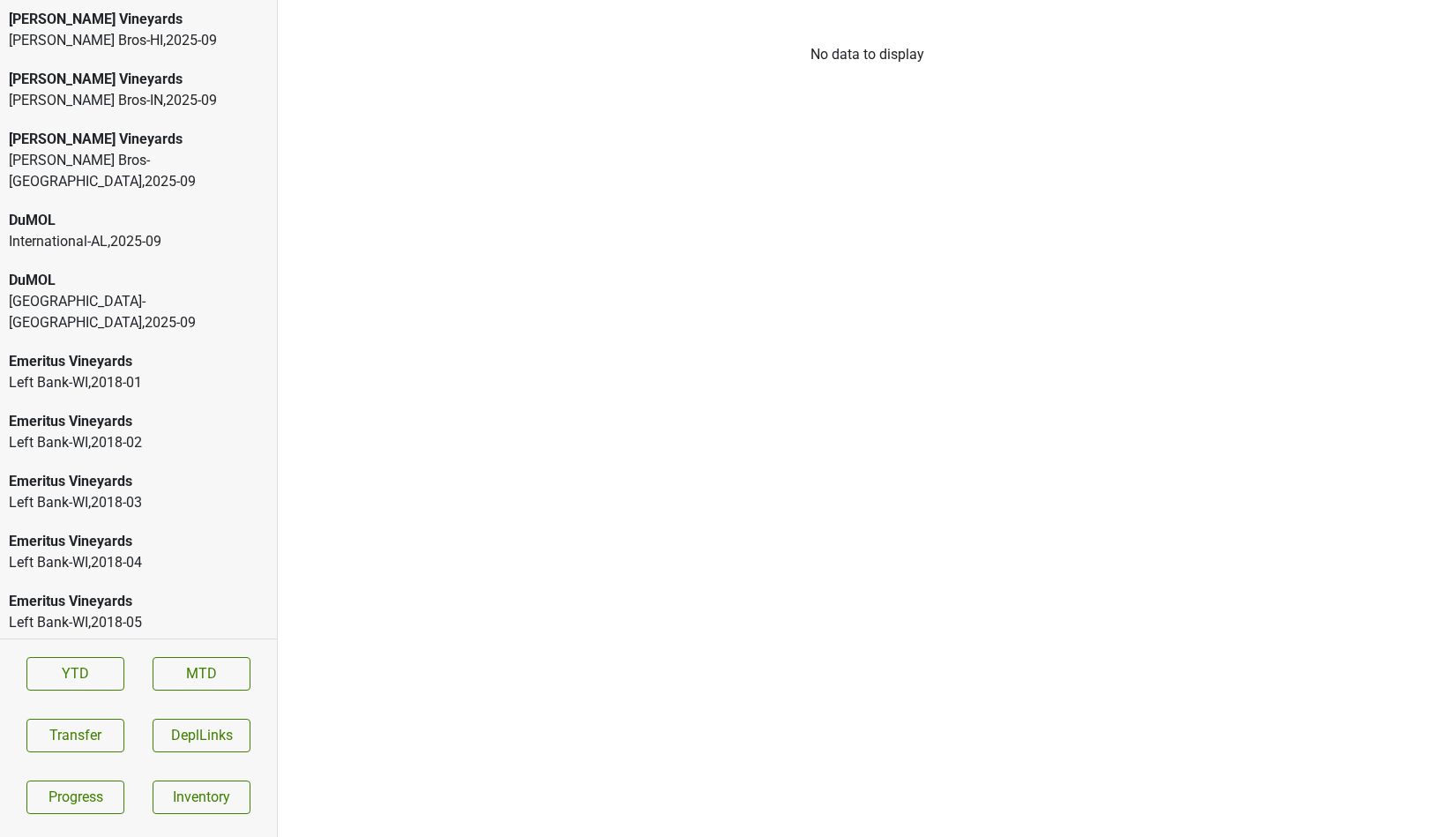
click at [131, 46] on div "[PERSON_NAME] Bros-HI , 2025 - 09" at bounding box center [138, 40] width 260 height 22
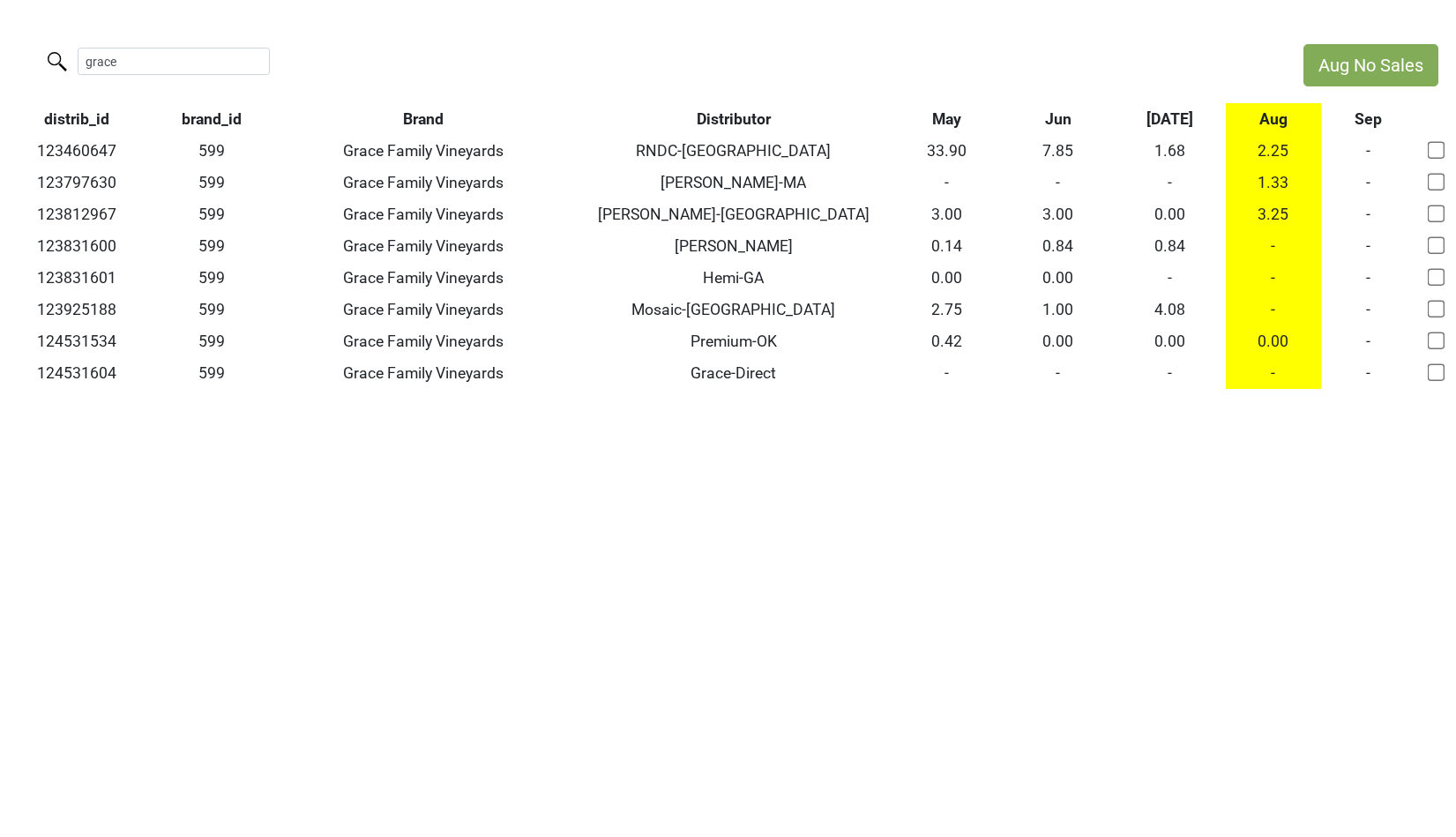
drag, startPoint x: 154, startPoint y: 66, endPoint x: 34, endPoint y: 66, distance: 120.0
click at [34, 66] on div "grace" at bounding box center [643, 63] width 1286 height 37
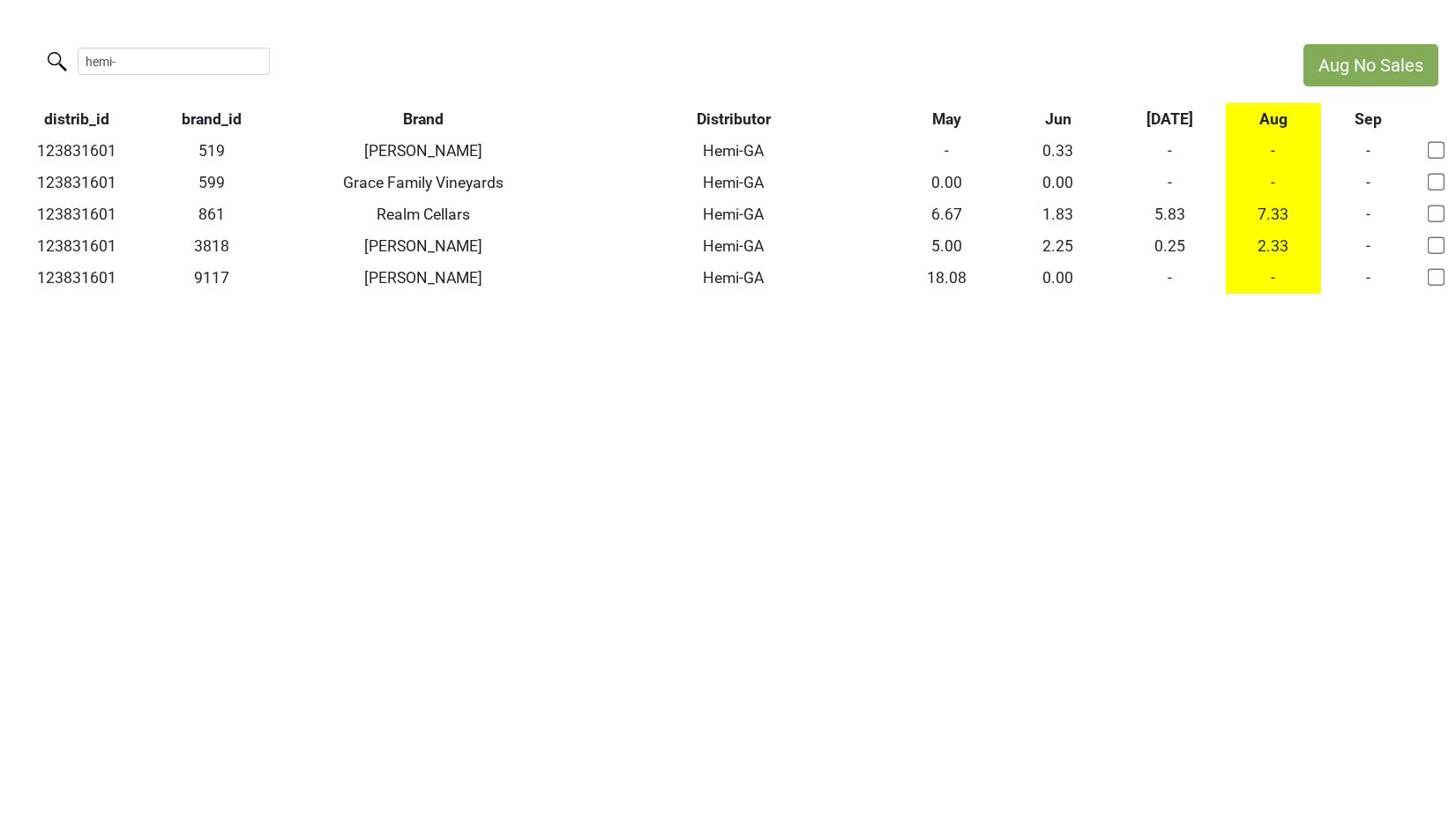
type input "hemi-"
